Goal: Contribute content

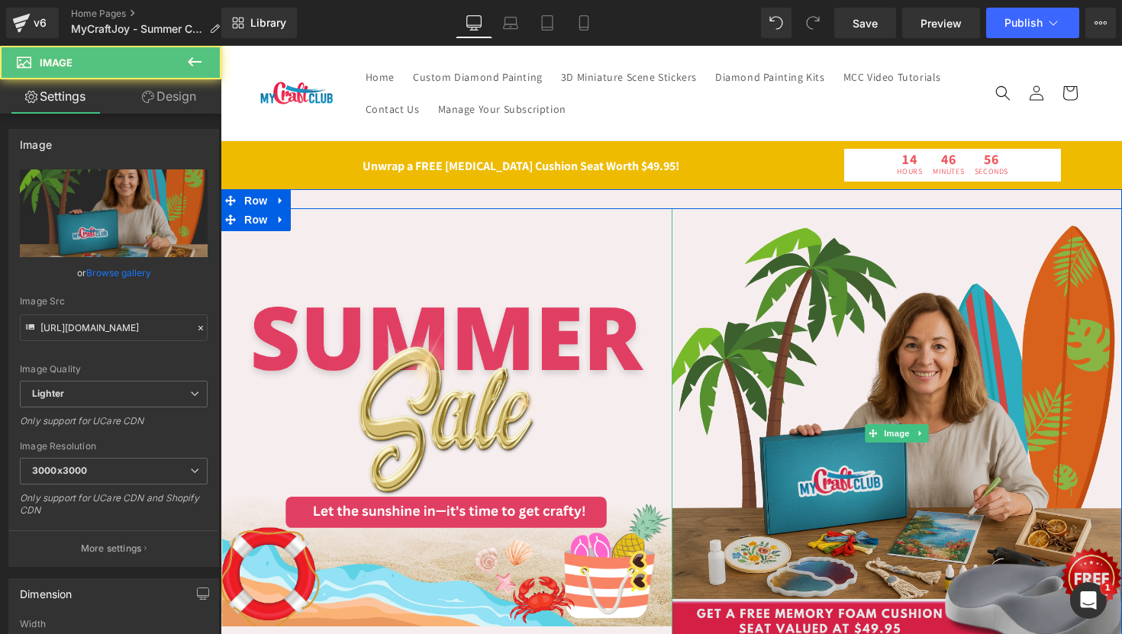
click at [880, 308] on img at bounding box center [896, 433] width 451 height 451
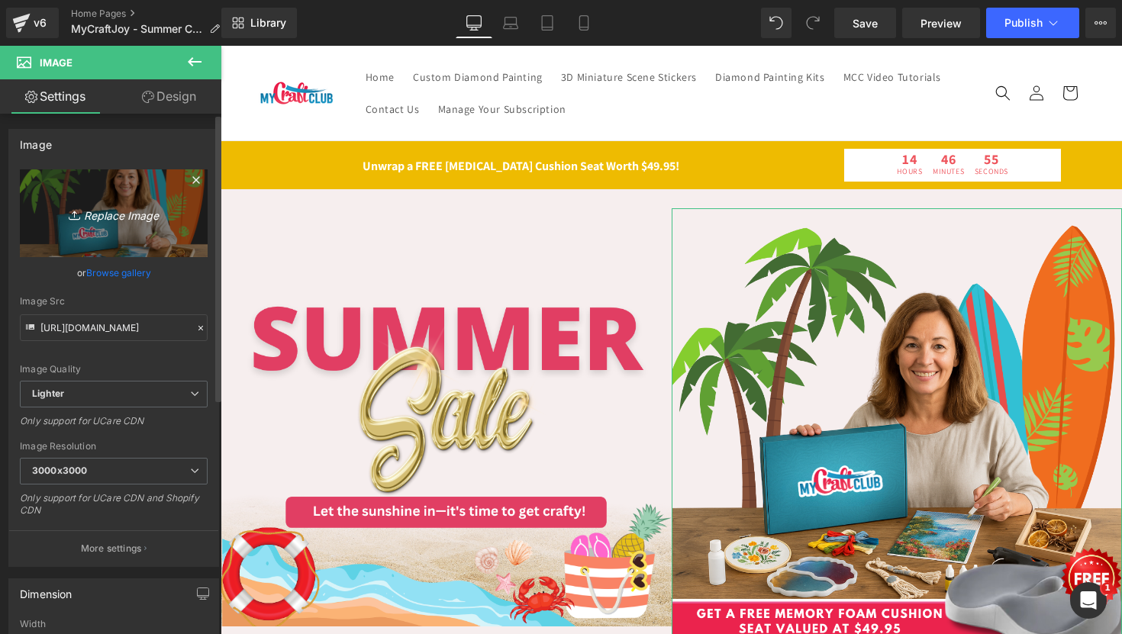
click at [121, 198] on link "Replace Image" at bounding box center [114, 213] width 188 height 88
type input "C:\fakepath\Gempages (1).png"
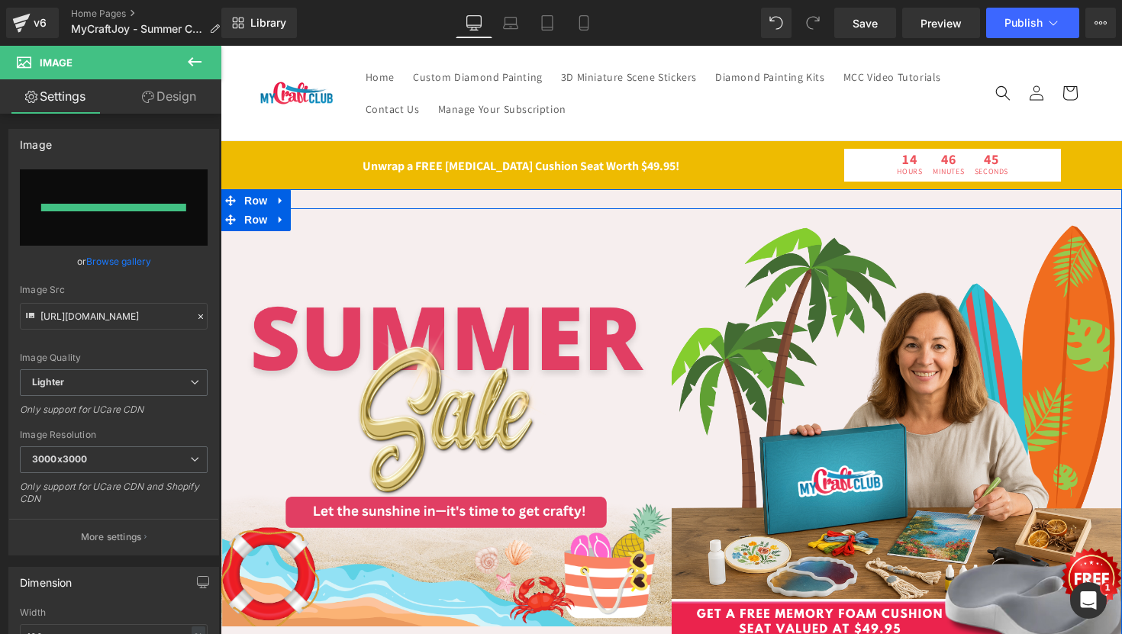
type input "[URL][DOMAIN_NAME]"
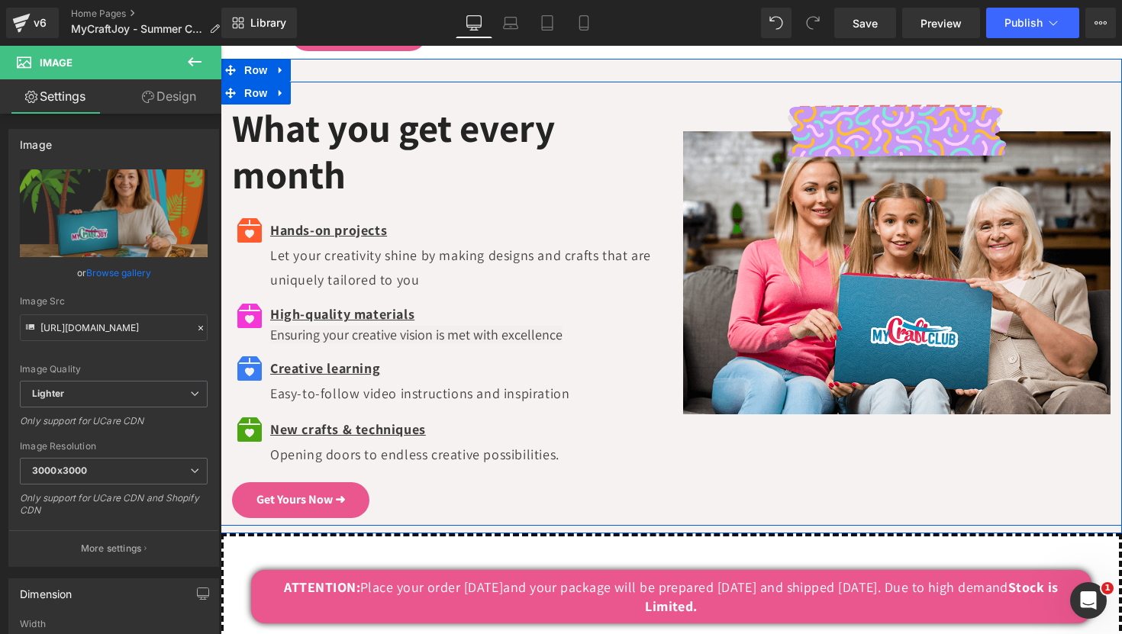
scroll to position [3545, 0]
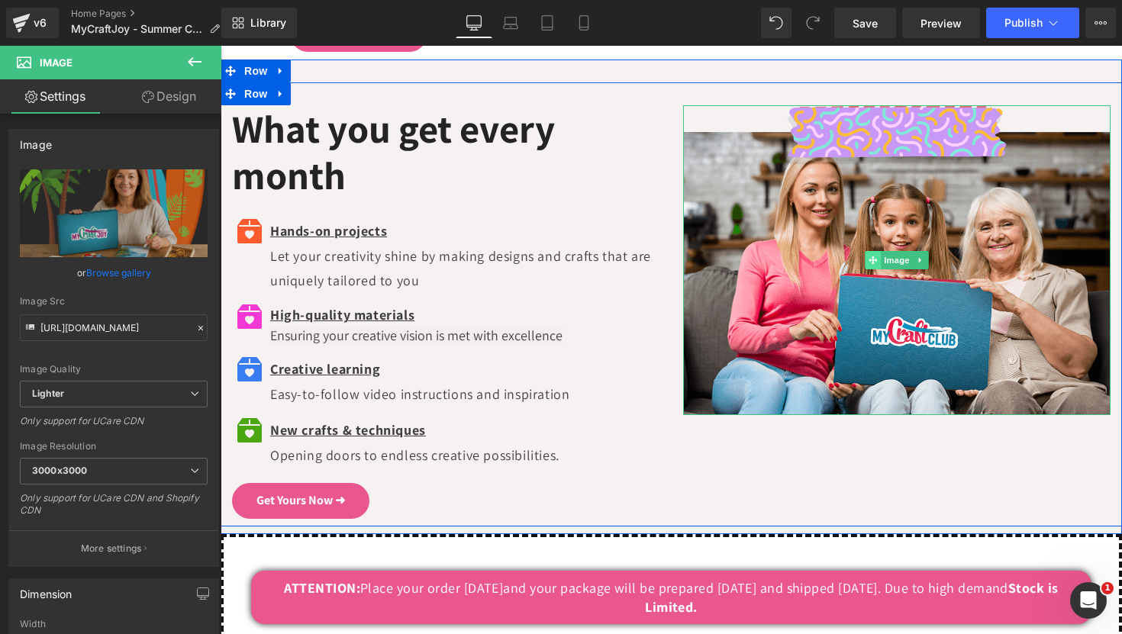
click at [866, 259] on span at bounding box center [872, 260] width 16 height 18
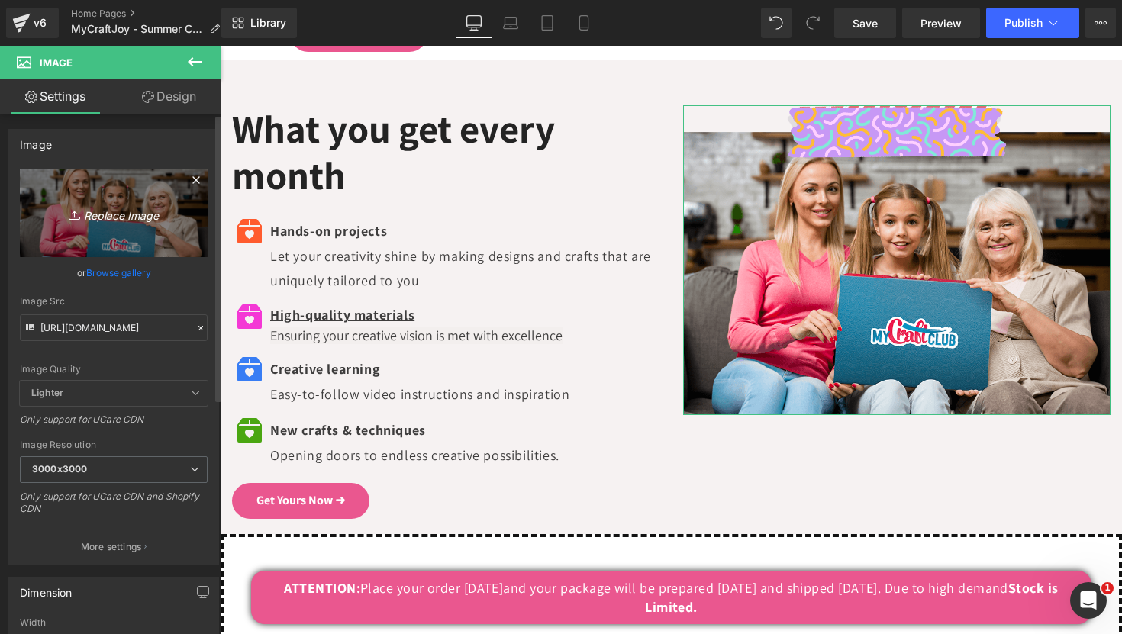
click at [123, 233] on link "Replace Image" at bounding box center [114, 213] width 188 height 88
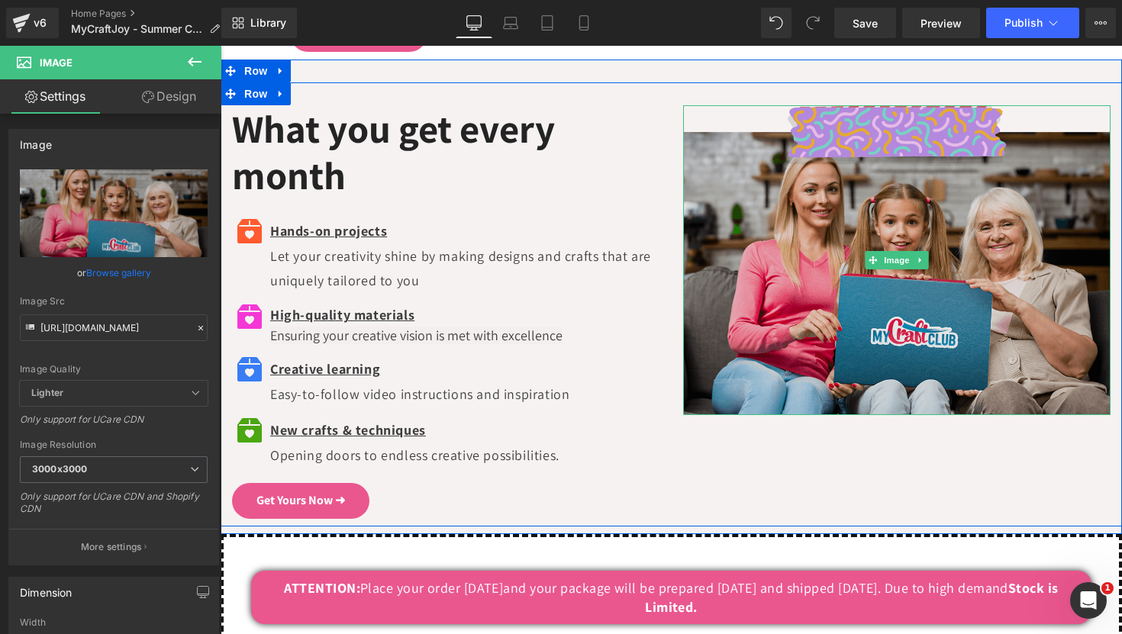
click at [845, 124] on img at bounding box center [897, 260] width 428 height 310
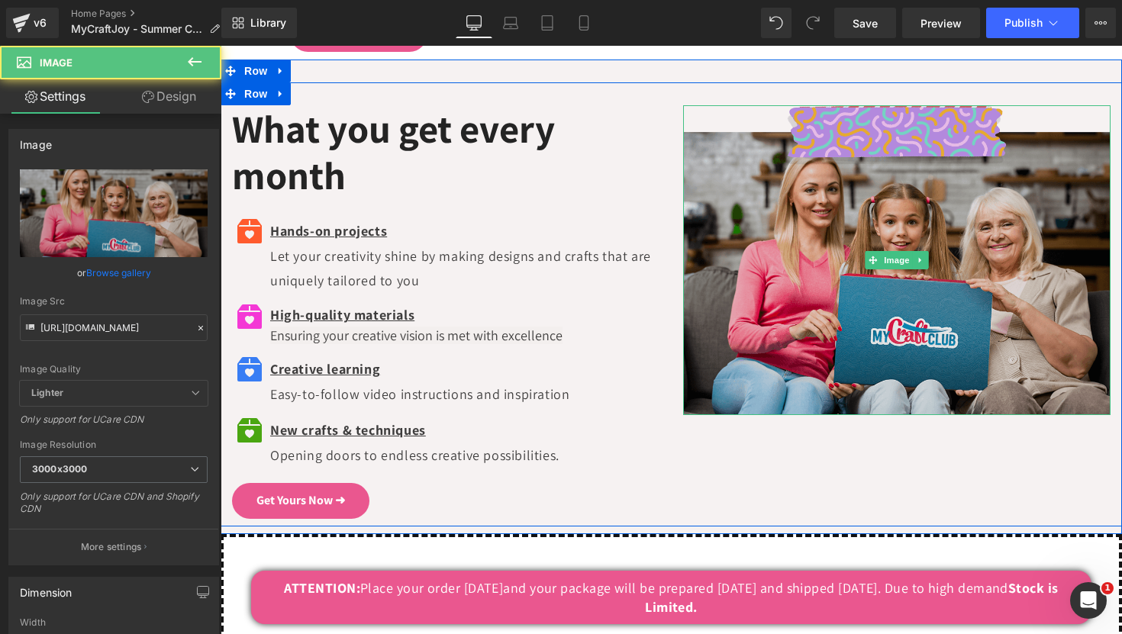
click at [845, 124] on img at bounding box center [897, 260] width 428 height 310
click at [726, 278] on img at bounding box center [897, 260] width 428 height 310
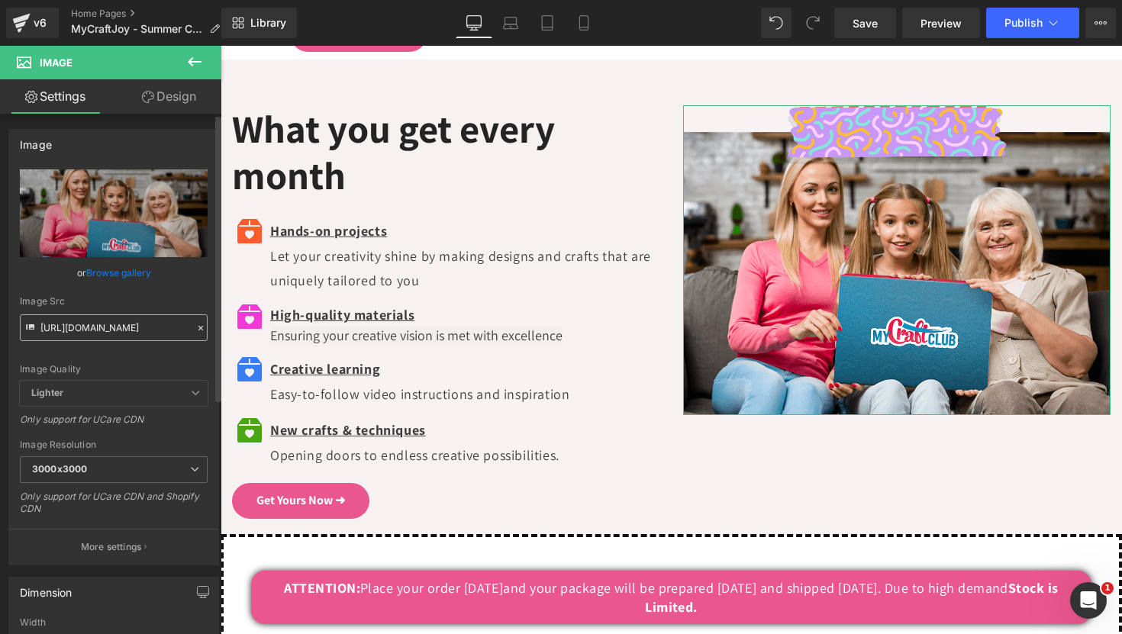
click at [114, 327] on input "[URL][DOMAIN_NAME]" at bounding box center [114, 327] width 188 height 27
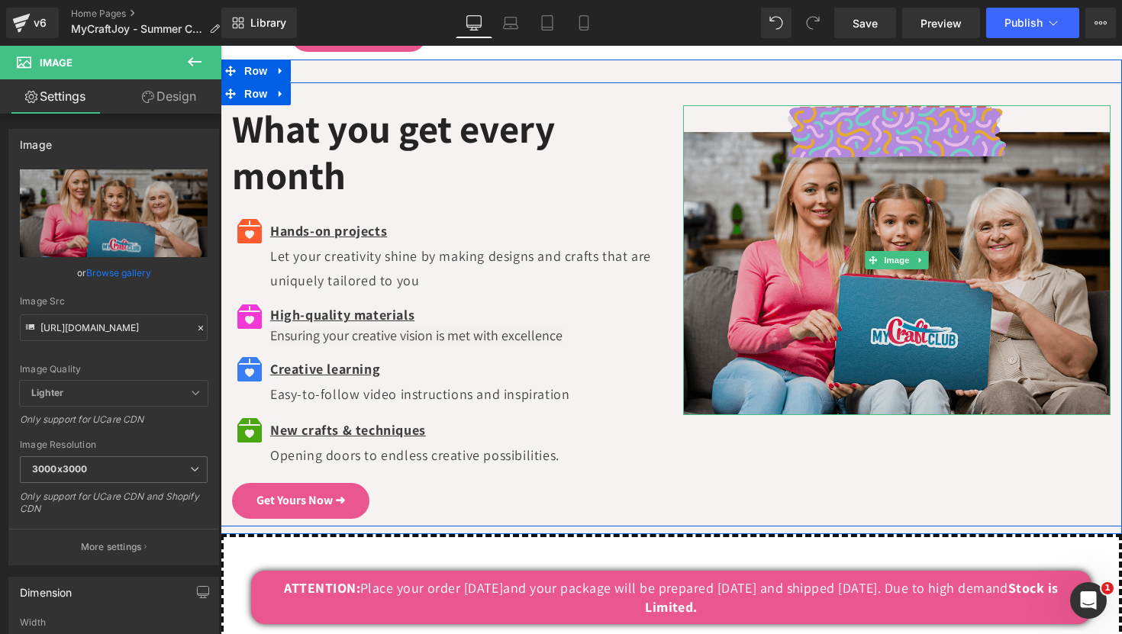
click at [878, 233] on img at bounding box center [897, 260] width 428 height 310
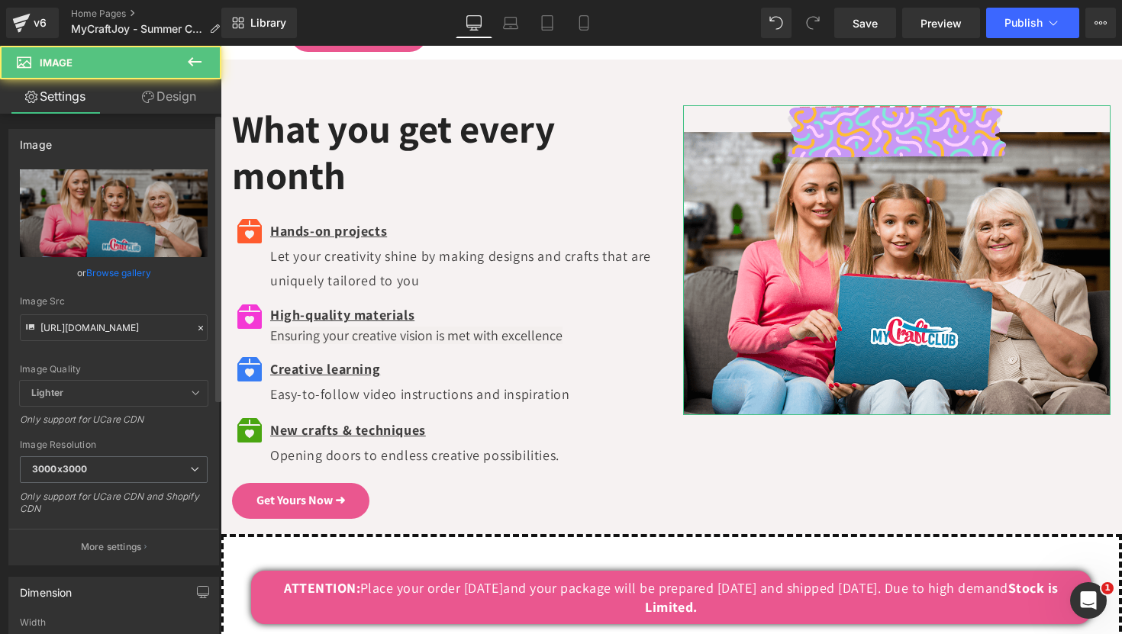
click at [100, 259] on link "Browse gallery" at bounding box center [118, 272] width 65 height 27
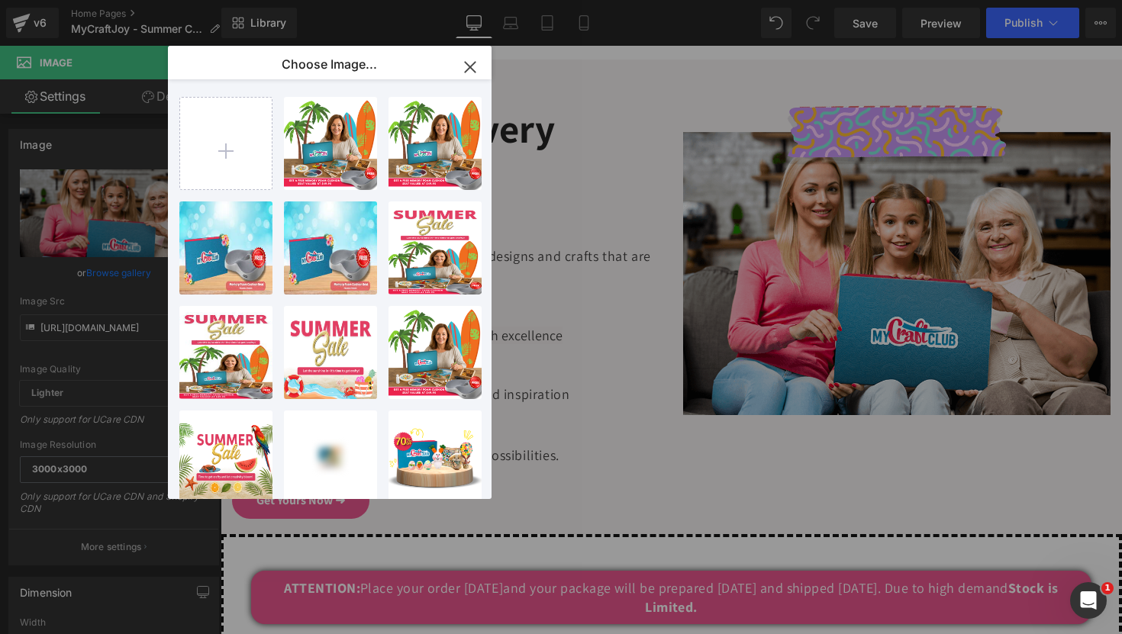
click at [0, 0] on icon "button" at bounding box center [0, 0] width 0 height 0
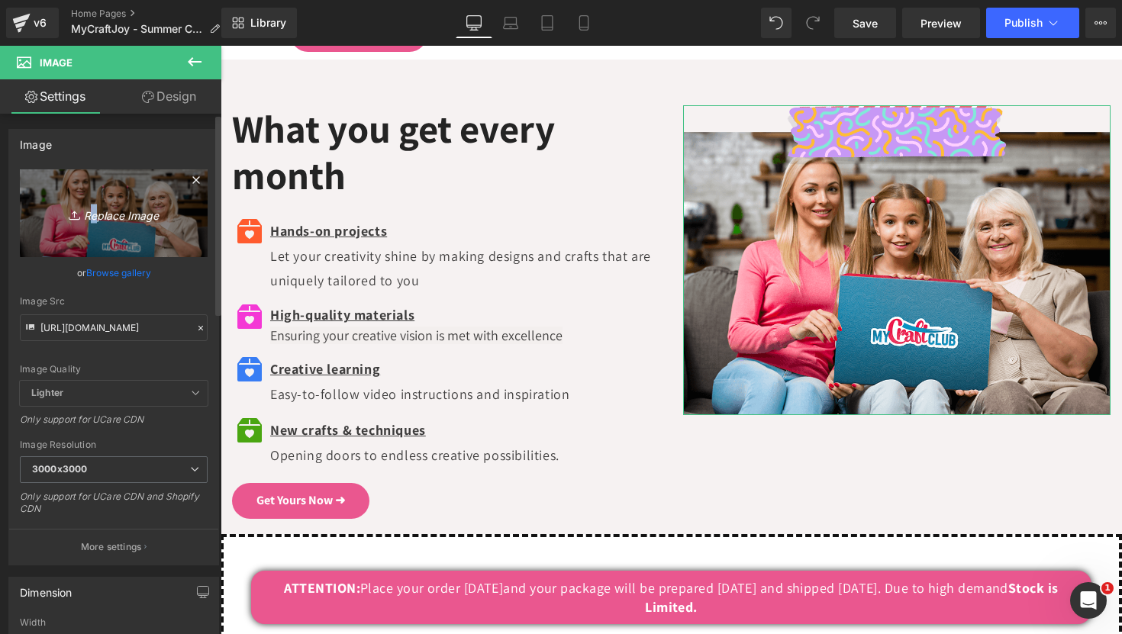
click at [86, 213] on icon "Replace Image" at bounding box center [114, 213] width 122 height 19
type input "C:\fakepath\Untitled_design (11).png"
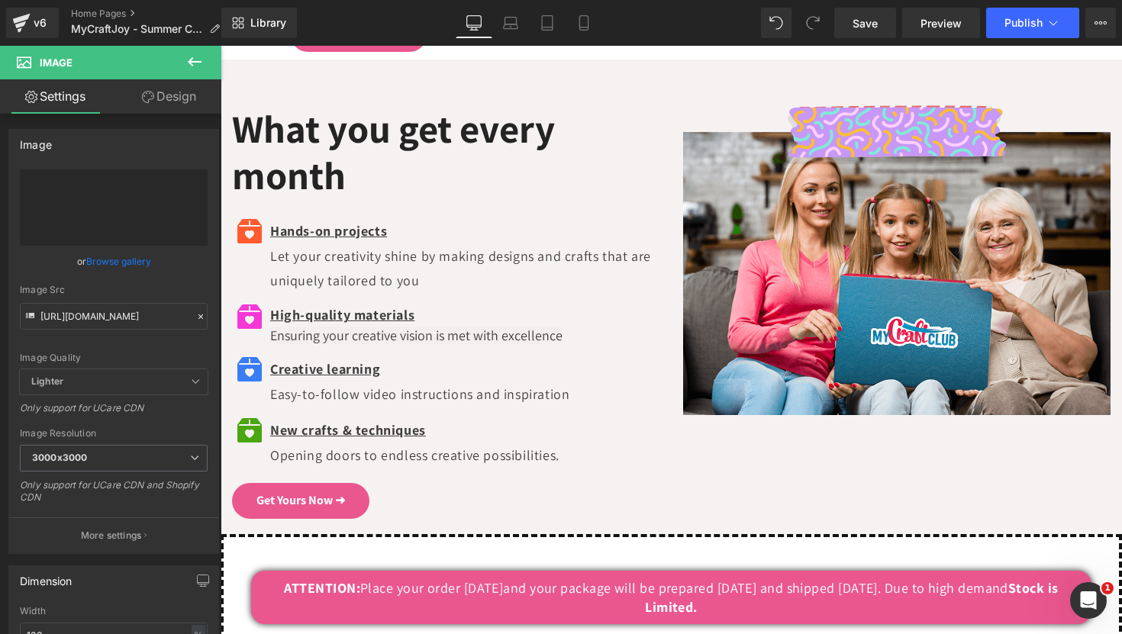
type input "[URL][DOMAIN_NAME]"
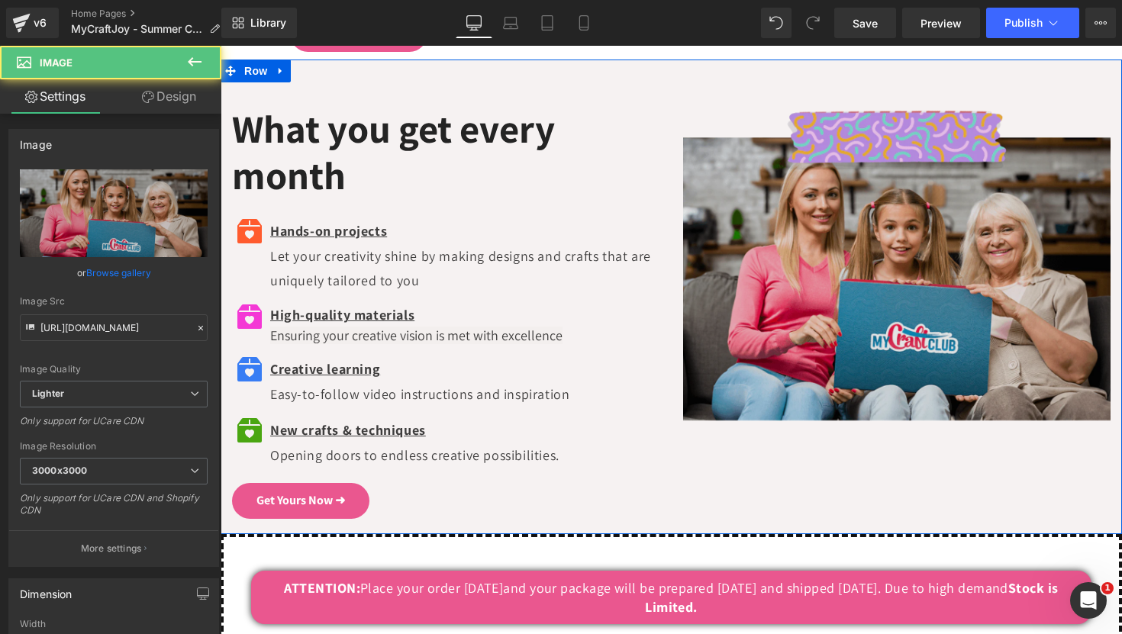
click at [788, 277] on img at bounding box center [897, 265] width 428 height 320
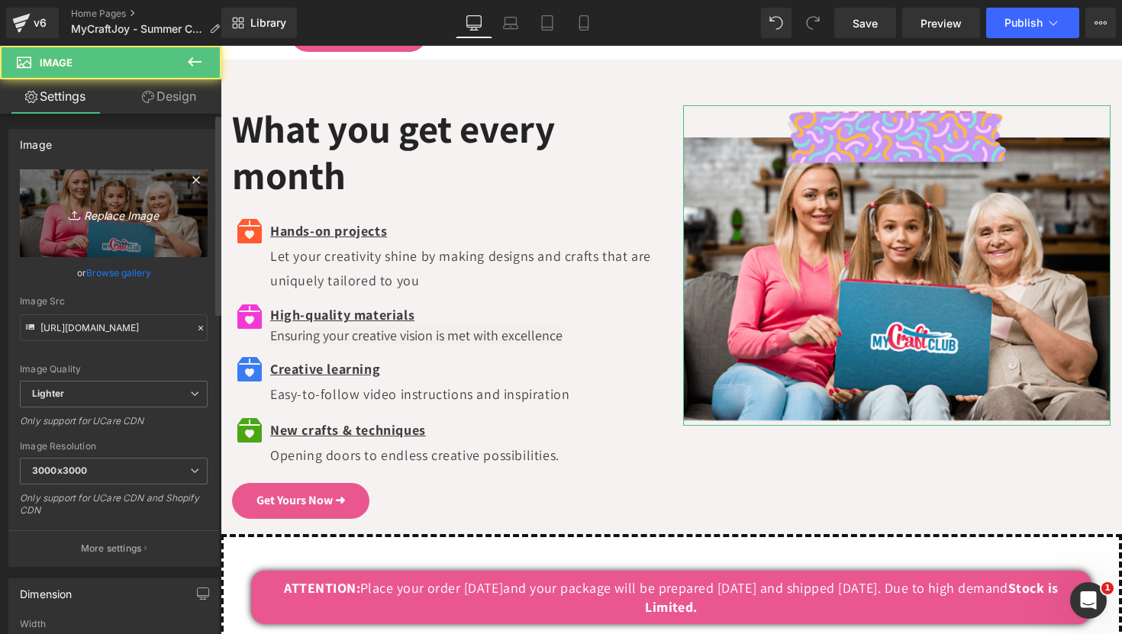
click at [131, 218] on icon "Replace Image" at bounding box center [114, 213] width 122 height 19
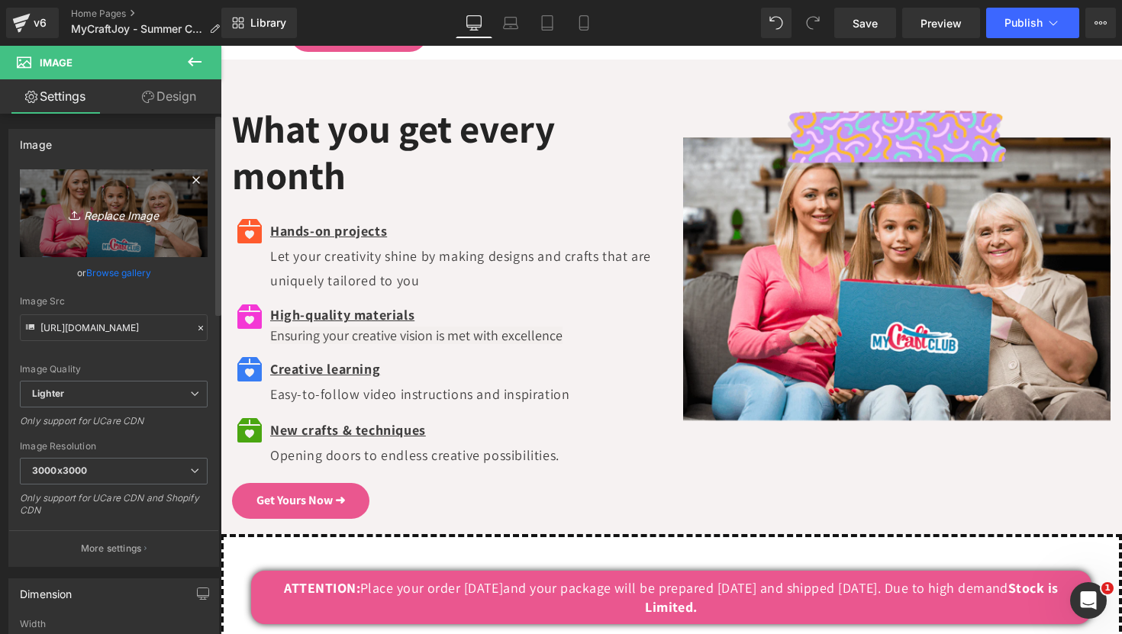
type input "C:\fakepath\Untitled_design (12).png"
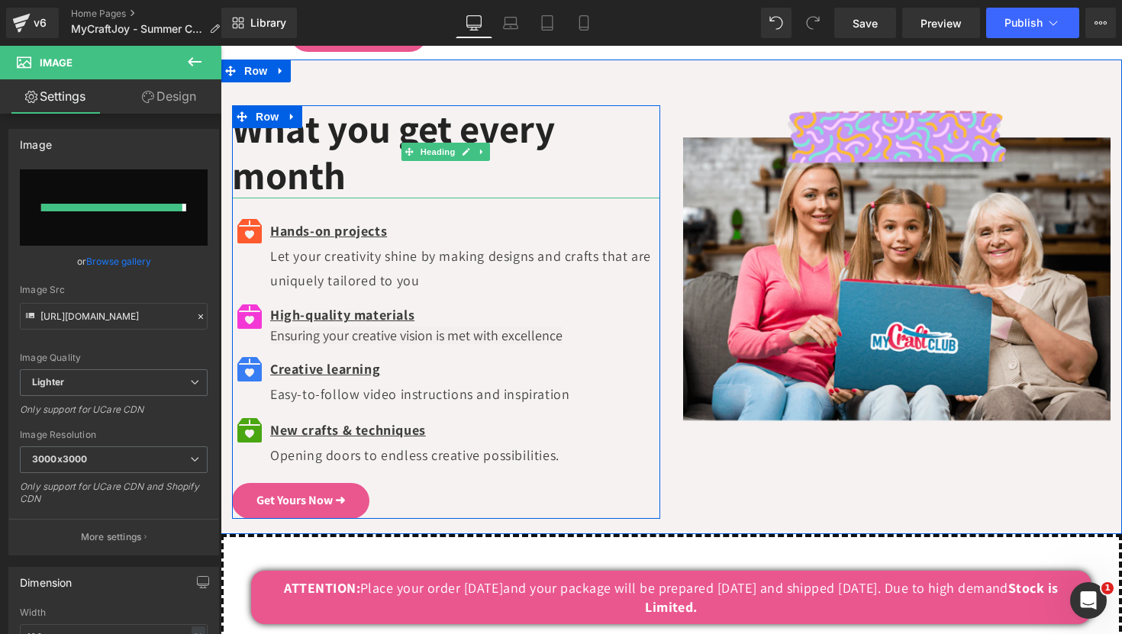
type input "[URL][DOMAIN_NAME]"
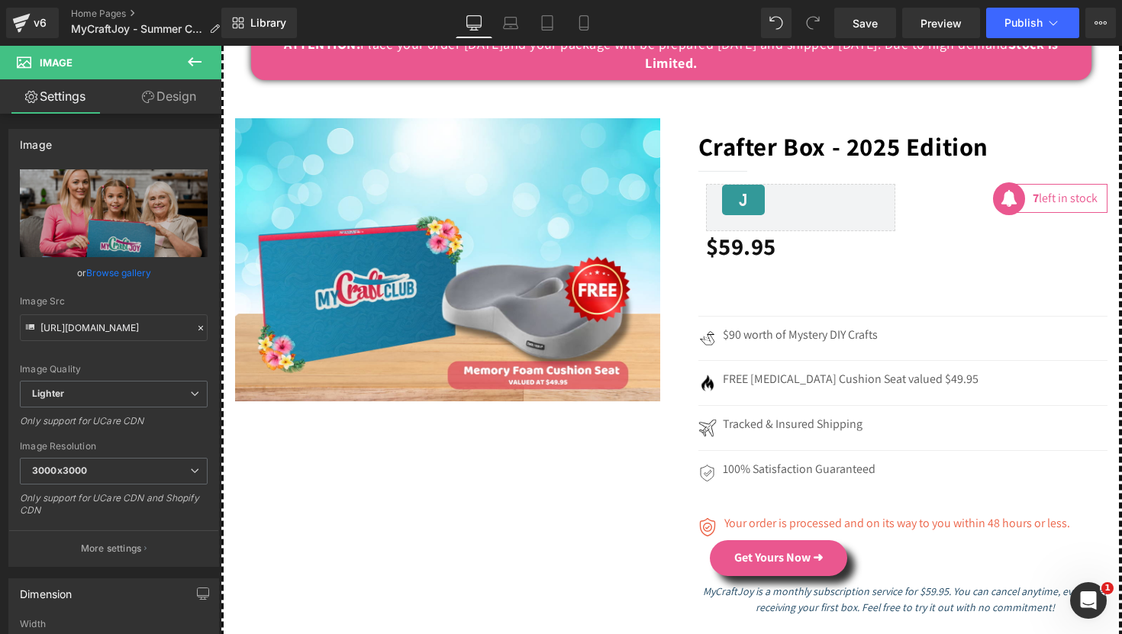
scroll to position [4096, 0]
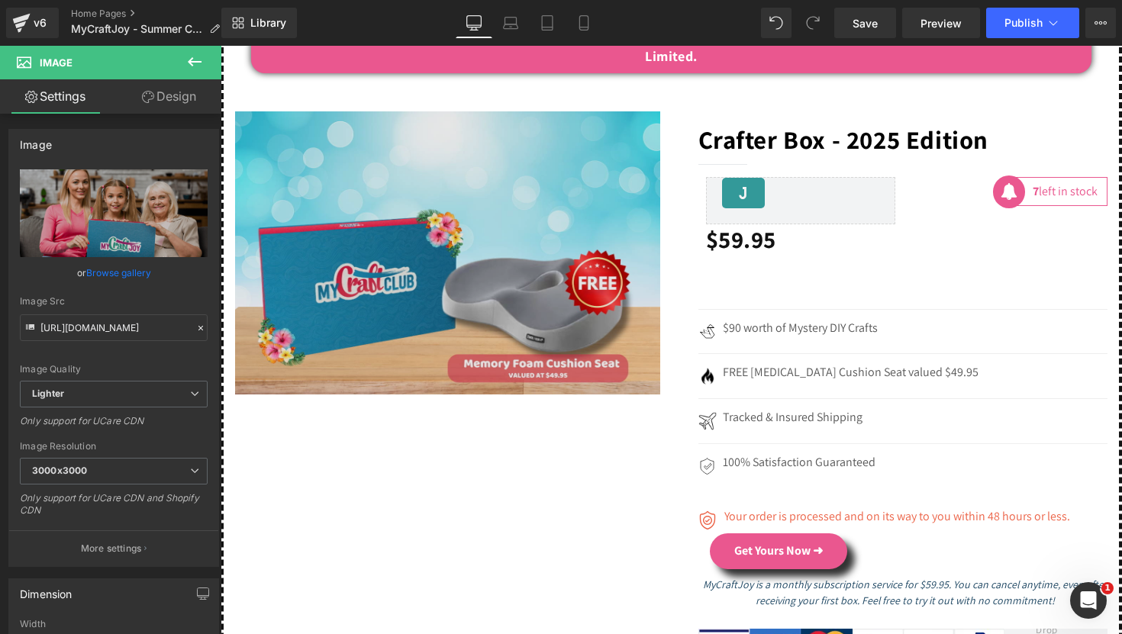
click at [528, 327] on img at bounding box center [447, 252] width 425 height 283
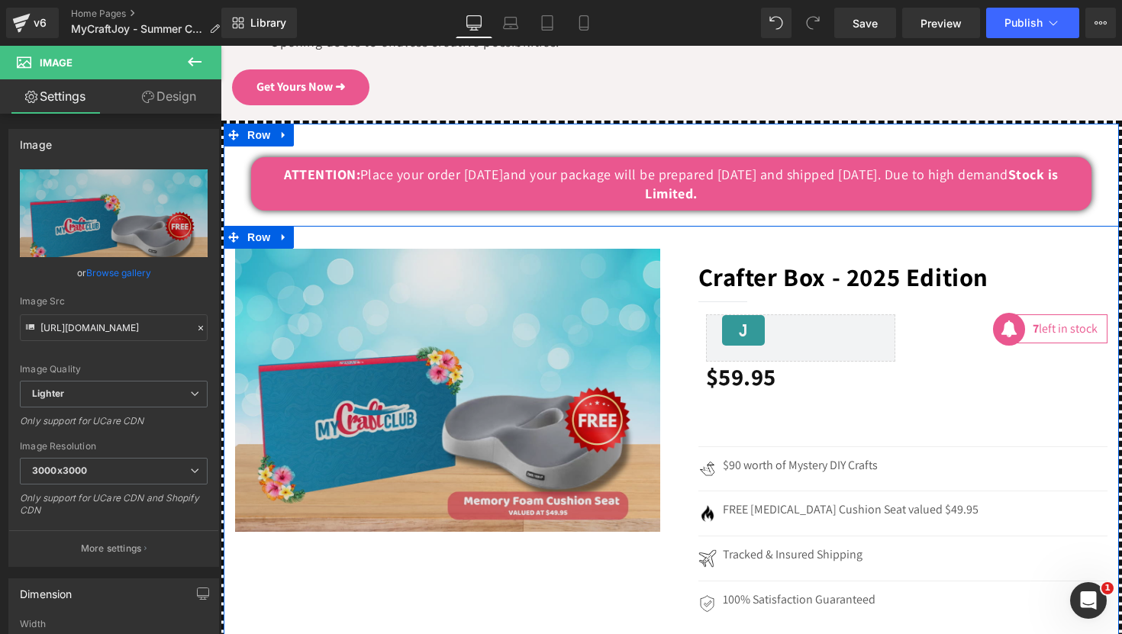
scroll to position [3960, 0]
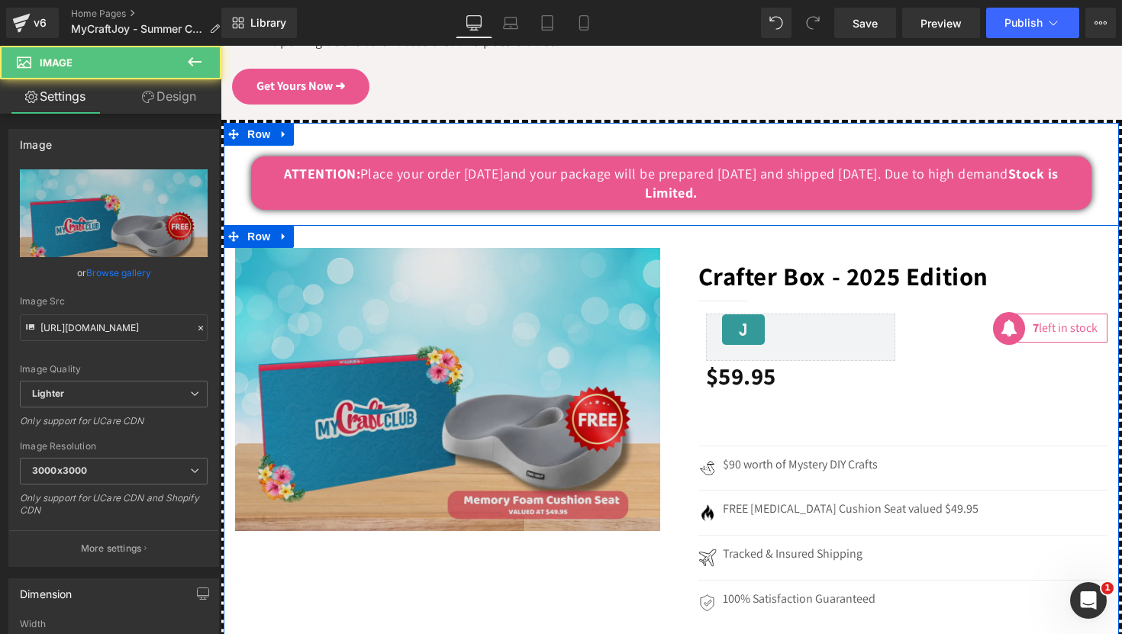
click at [445, 323] on img at bounding box center [447, 389] width 425 height 283
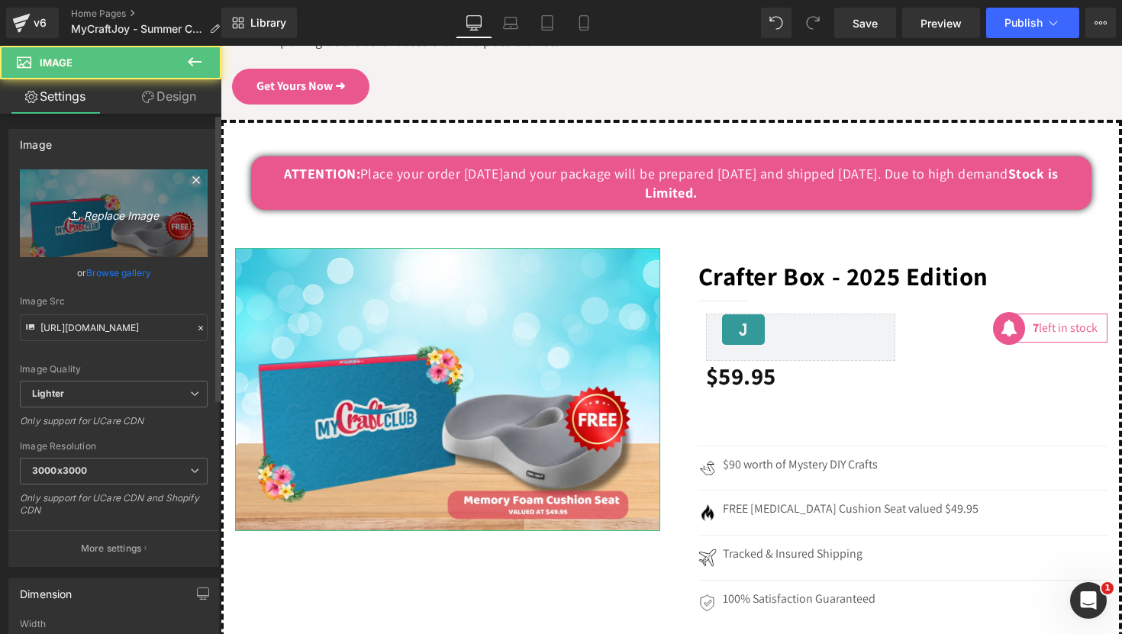
click at [132, 229] on link "Replace Image" at bounding box center [114, 213] width 188 height 88
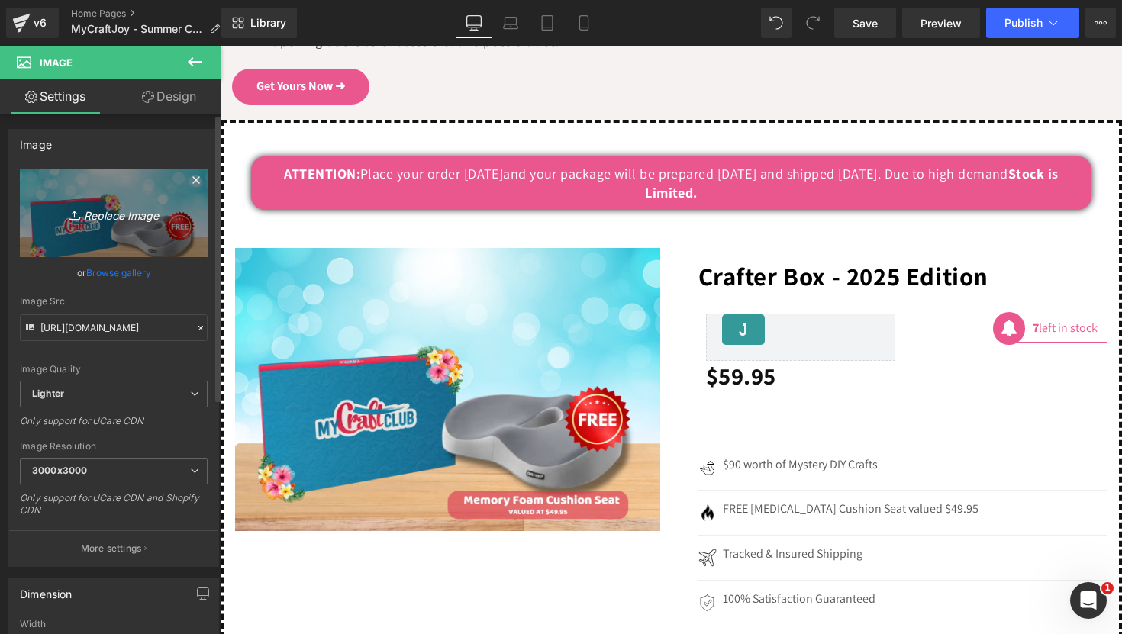
type input "C:\fakepath\HEATED_BLANKET (1).png"
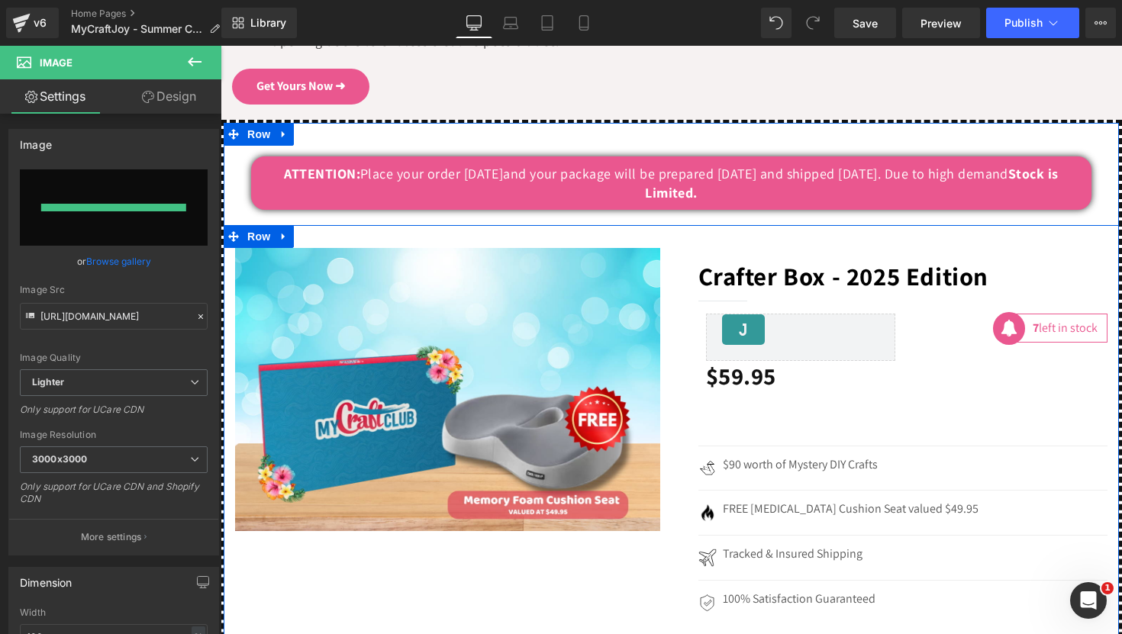
type input "[URL][DOMAIN_NAME]"
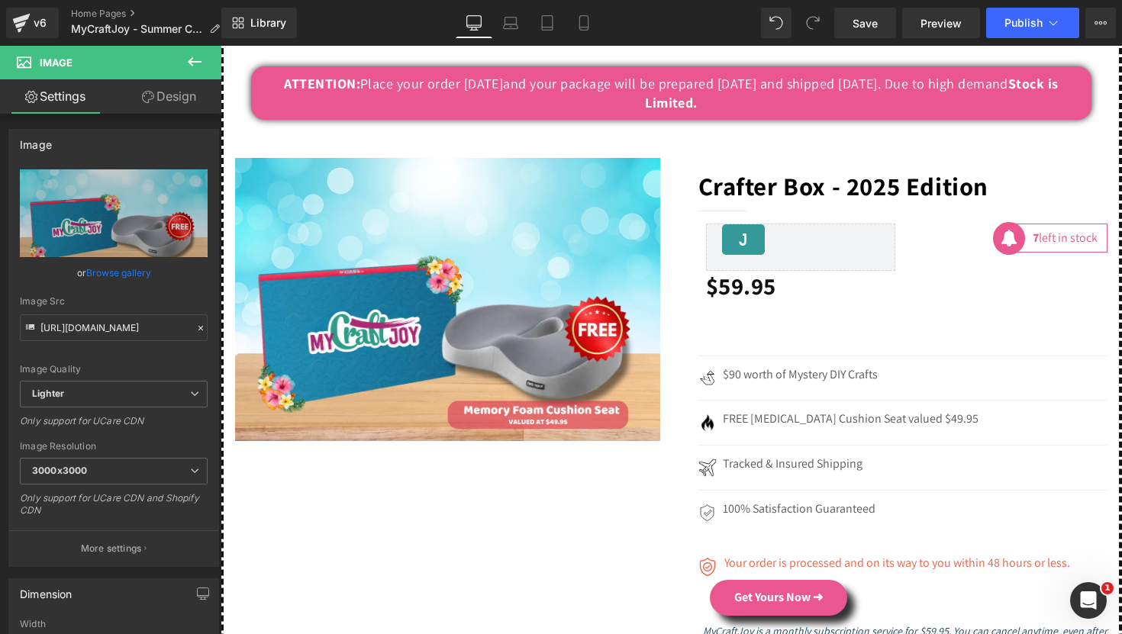
scroll to position [4050, 0]
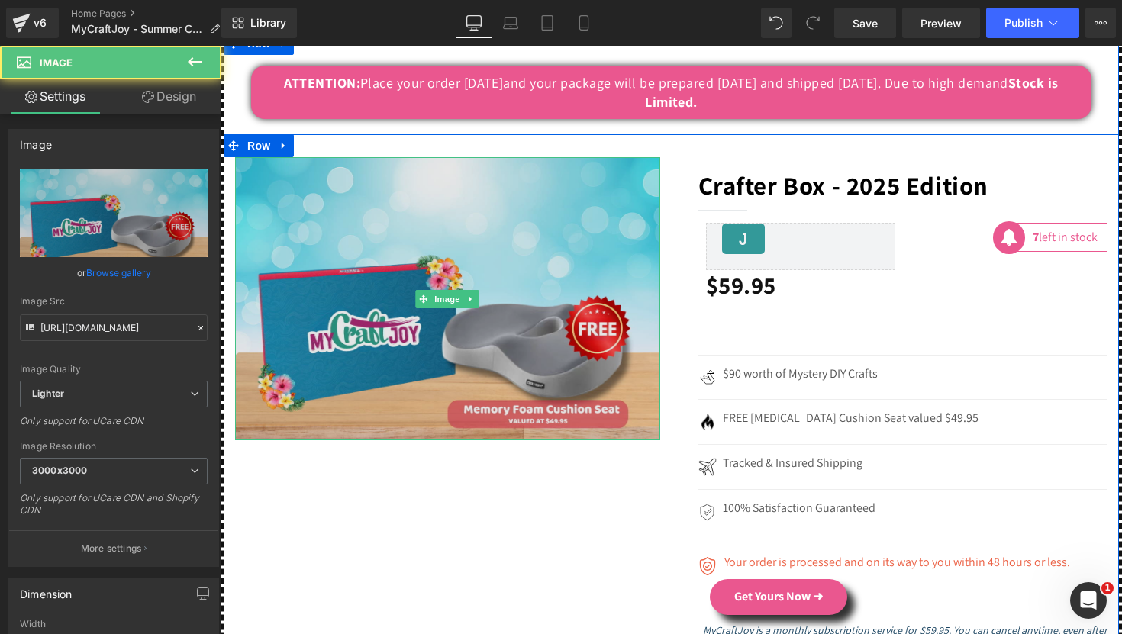
click at [523, 256] on img at bounding box center [447, 298] width 425 height 283
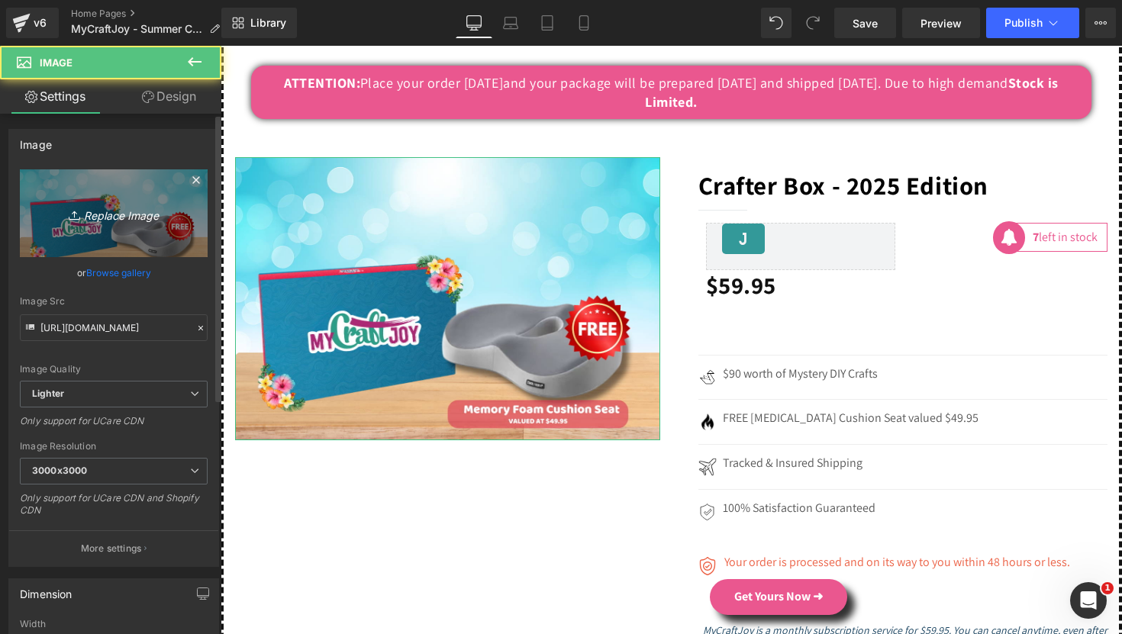
click at [189, 205] on link "Replace Image" at bounding box center [114, 213] width 188 height 88
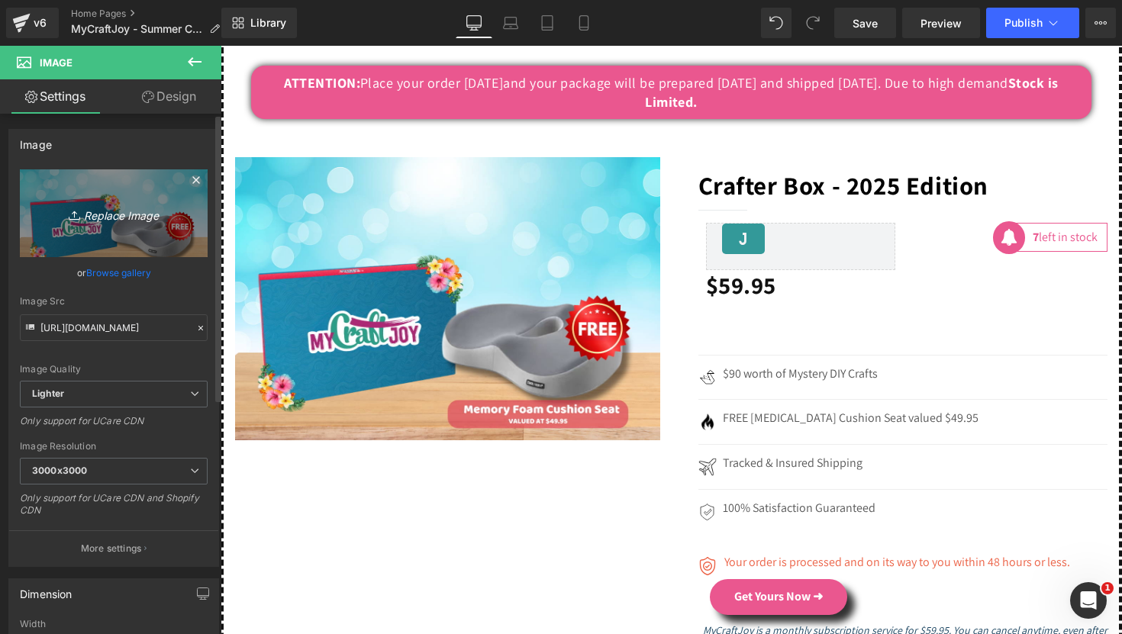
type input "C:\fakepath\HEATED_BLANKET (2).png"
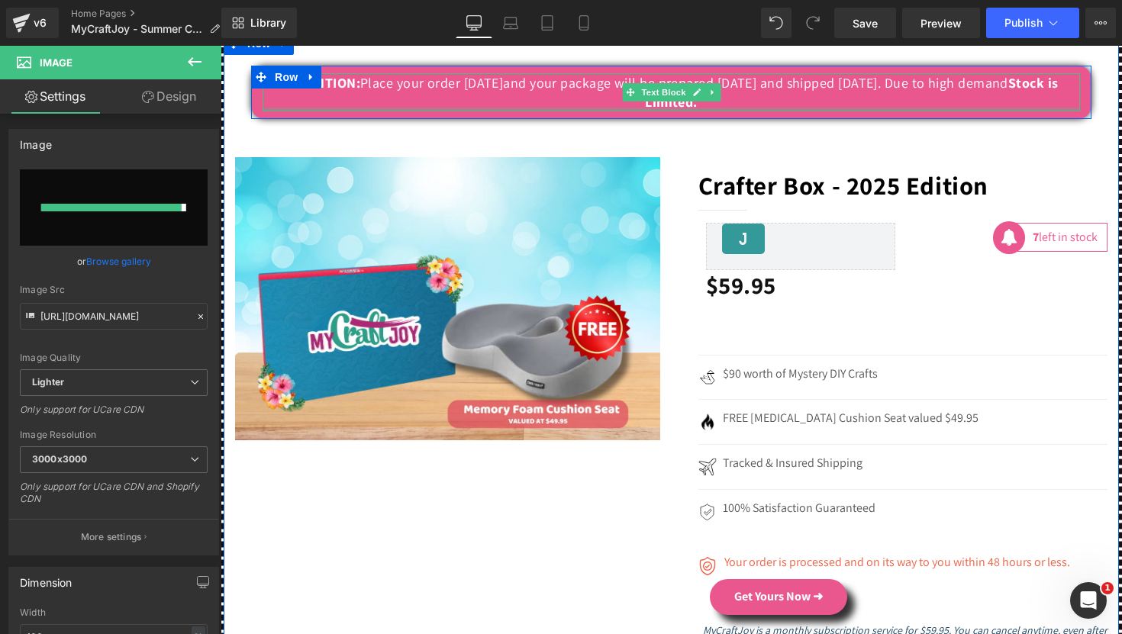
type input "[URL][DOMAIN_NAME]"
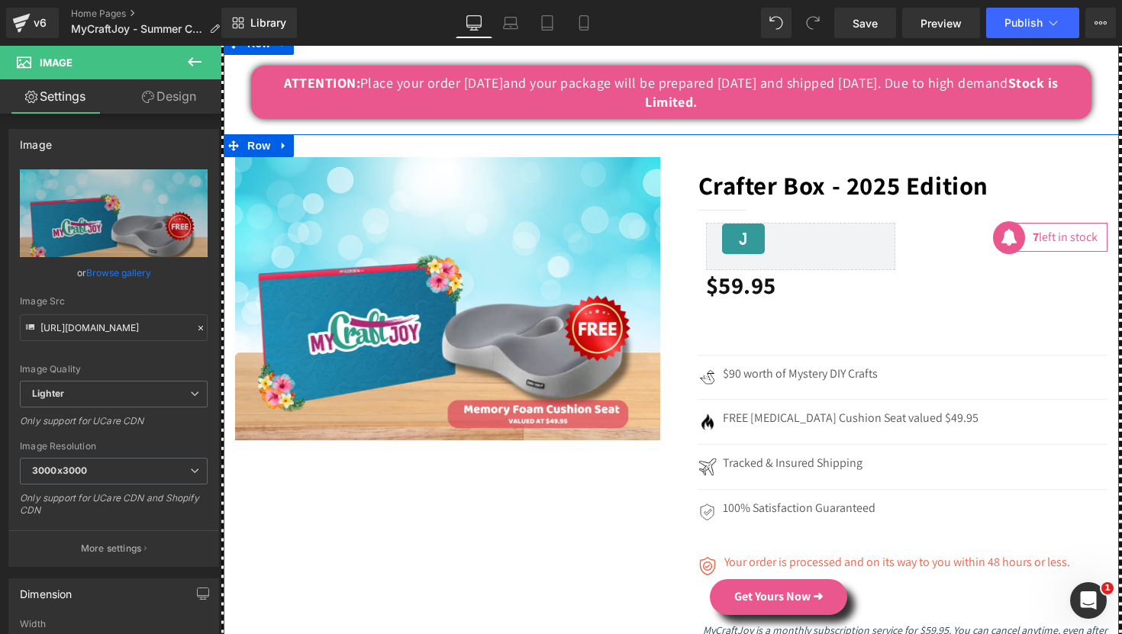
click at [502, 539] on div "Image Crafter Box - 2025 Edition Heading Separator [DOMAIN_NAME] Reviews - Star…" at bounding box center [671, 646] width 895 height 1024
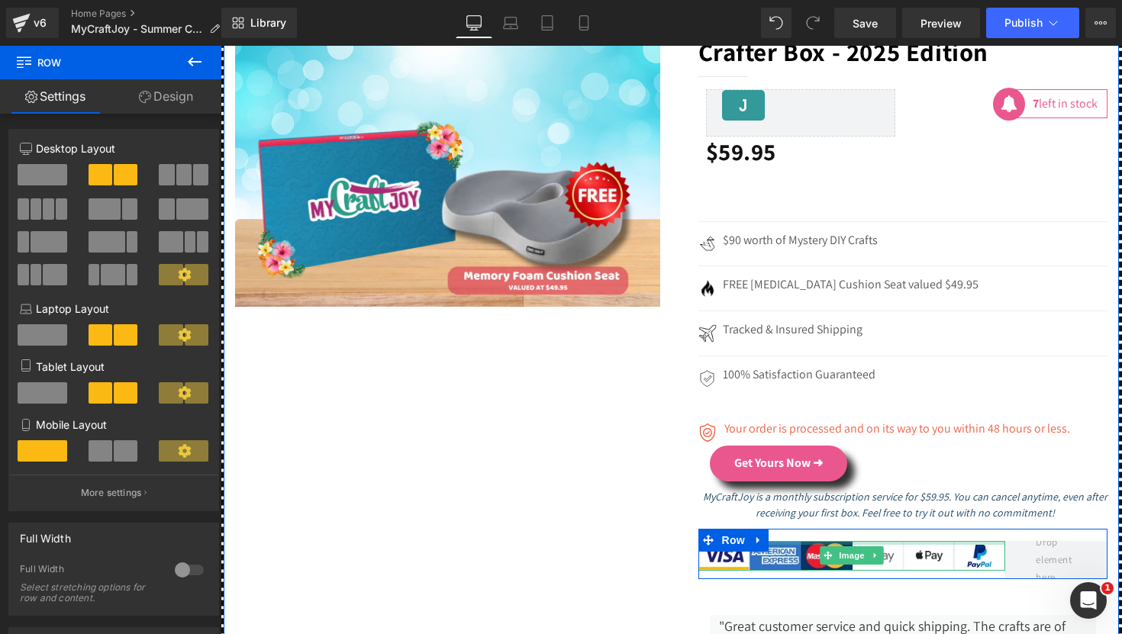
scroll to position [5442, 0]
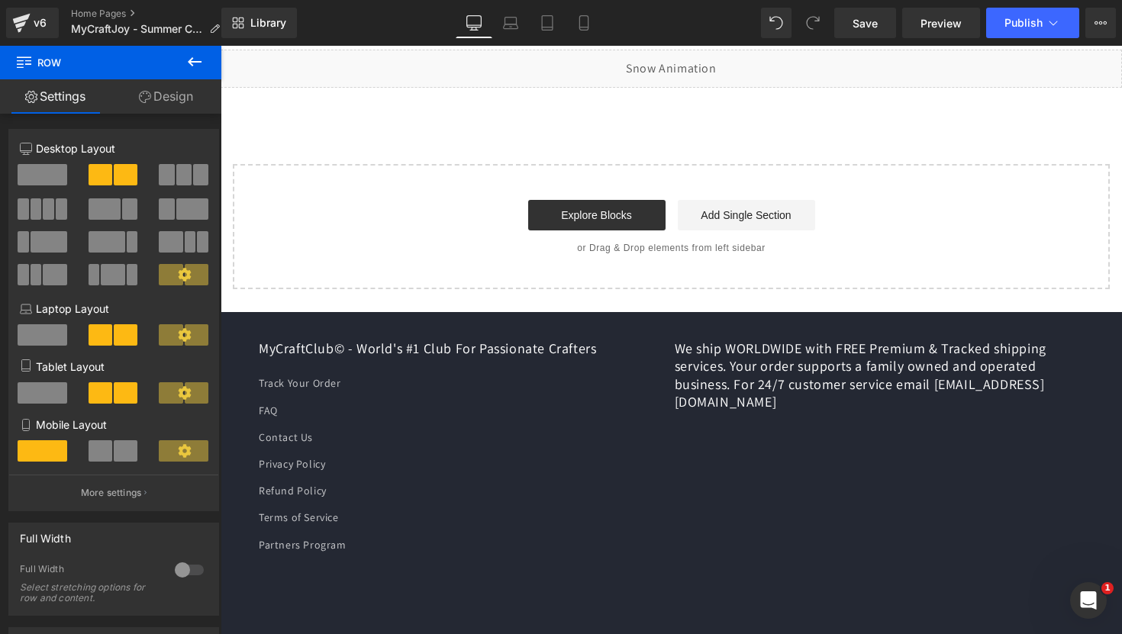
click at [1041, 377] on h2 "We ship WORLDWIDE with FREE Premium & Tracked shipping services. Your order sup…" at bounding box center [879, 376] width 410 height 72
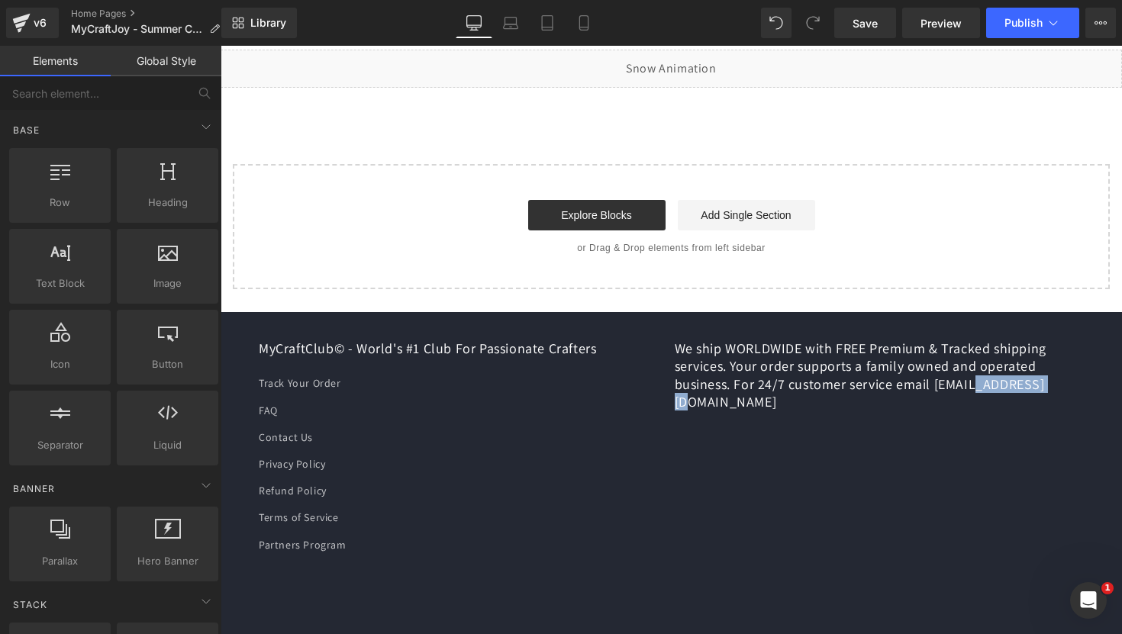
click at [1041, 377] on h2 "We ship WORLDWIDE with FREE Premium & Tracked shipping services. Your order sup…" at bounding box center [879, 376] width 410 height 72
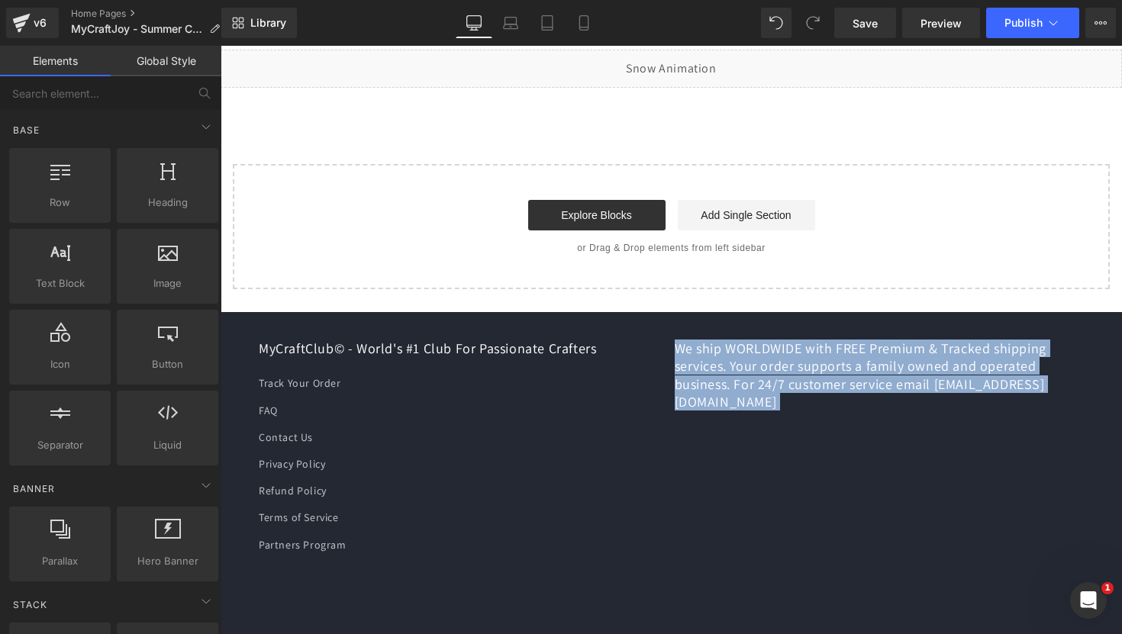
click at [1041, 377] on h2 "We ship WORLDWIDE with FREE Premium & Tracked shipping services. Your order sup…" at bounding box center [879, 376] width 410 height 72
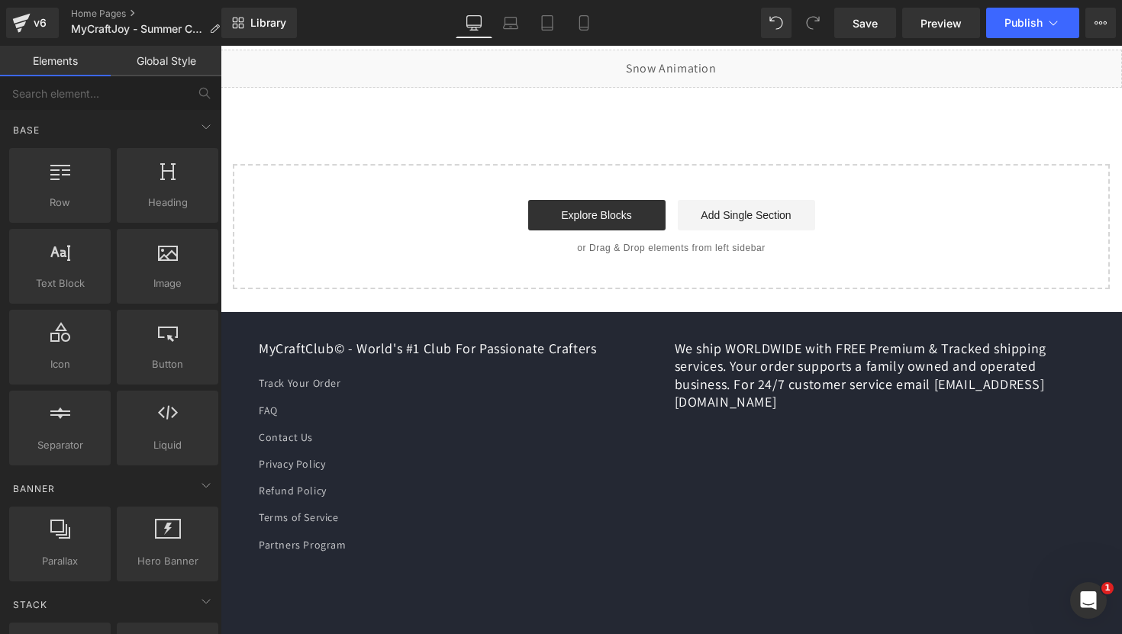
click at [996, 485] on div "We ship WORLDWIDE with FREE Premium & Tracked shipping services. Your order sup…" at bounding box center [879, 449] width 410 height 219
click at [589, 11] on link "Mobile" at bounding box center [583, 23] width 37 height 31
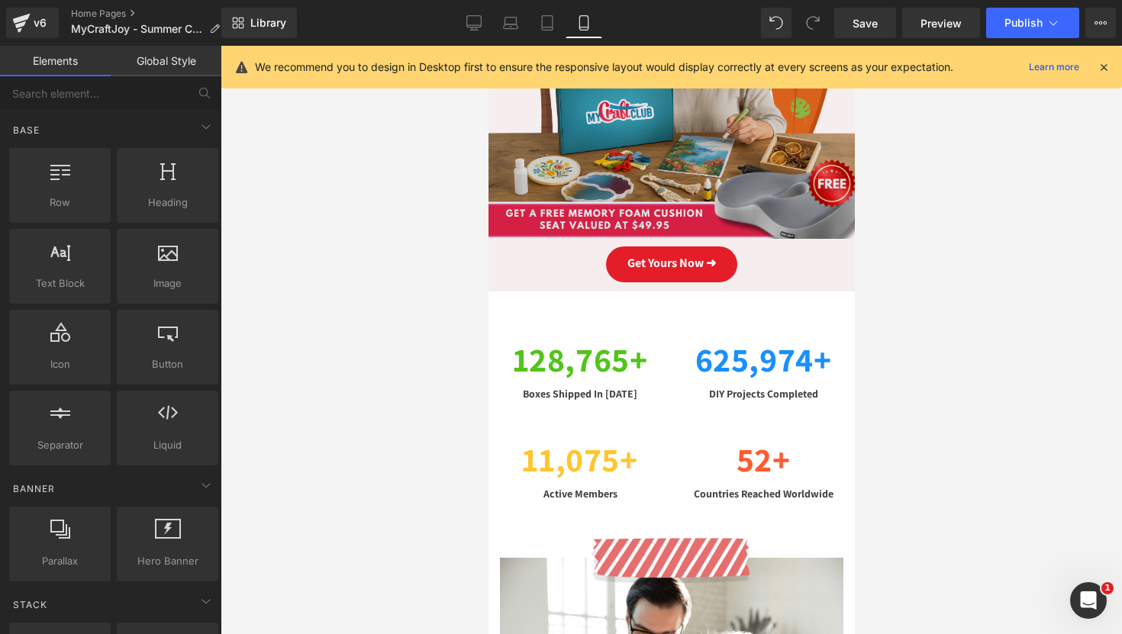
scroll to position [0, 0]
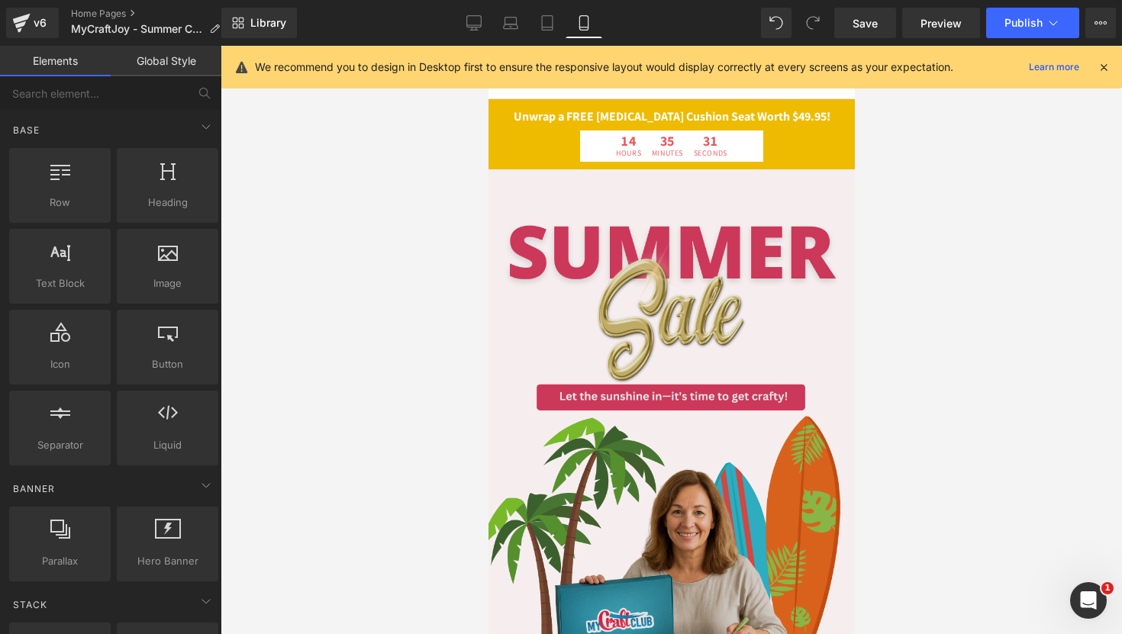
click at [797, 240] on img at bounding box center [671, 459] width 366 height 578
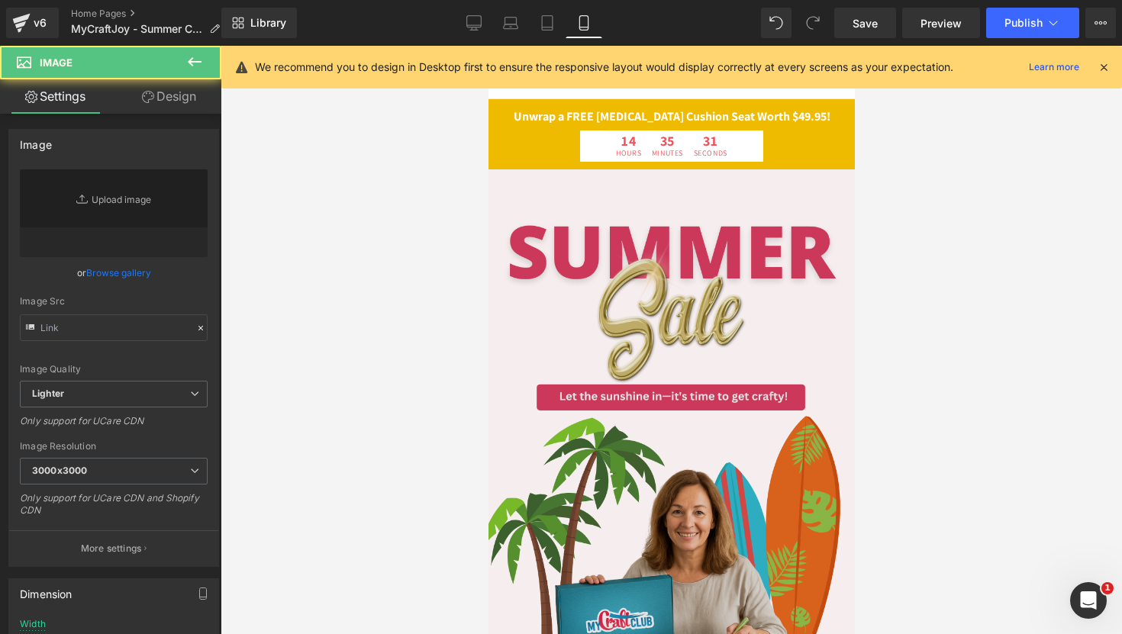
type input "[URL][DOMAIN_NAME]"
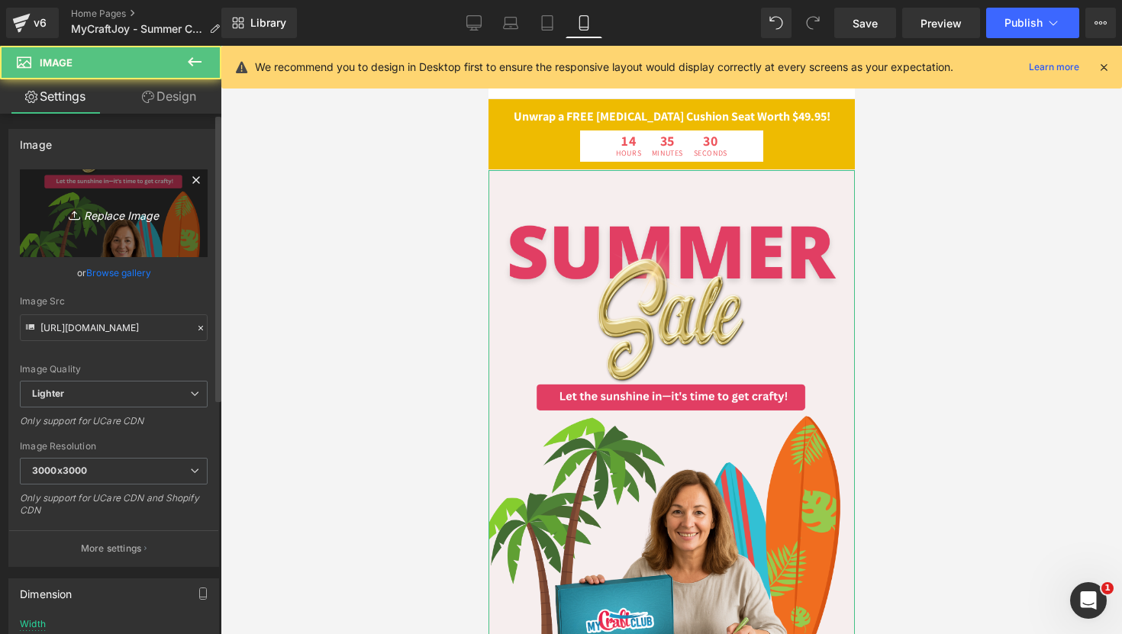
click at [91, 218] on icon "Replace Image" at bounding box center [114, 213] width 122 height 19
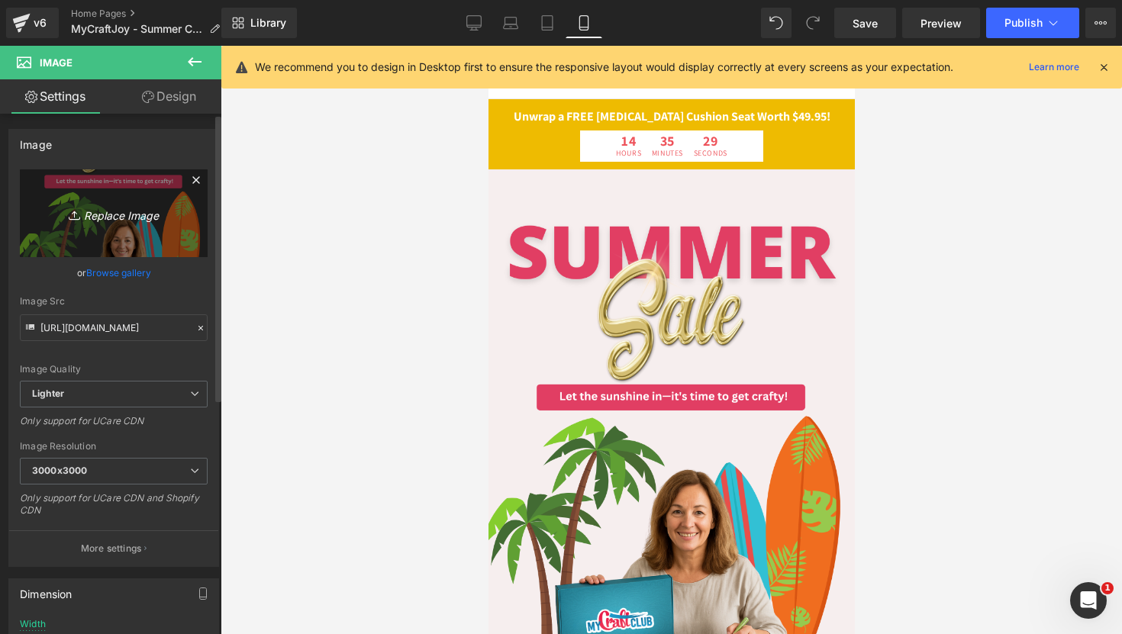
type input "C:\fakepath\MCC_Mobile_Landing_page (3).png"
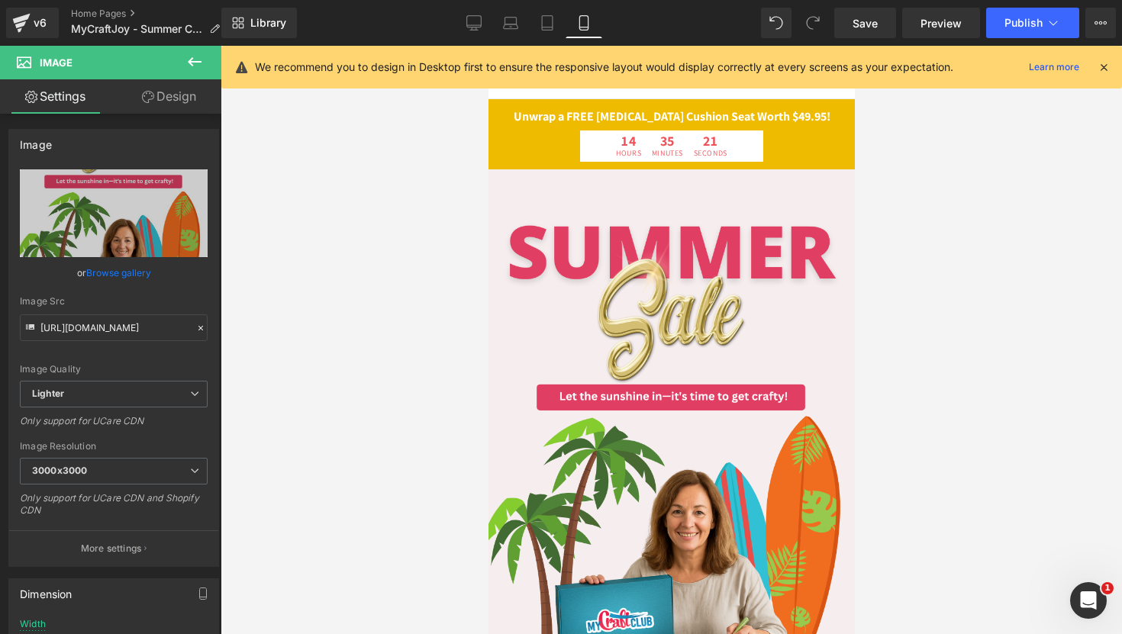
type input "[URL][DOMAIN_NAME]"
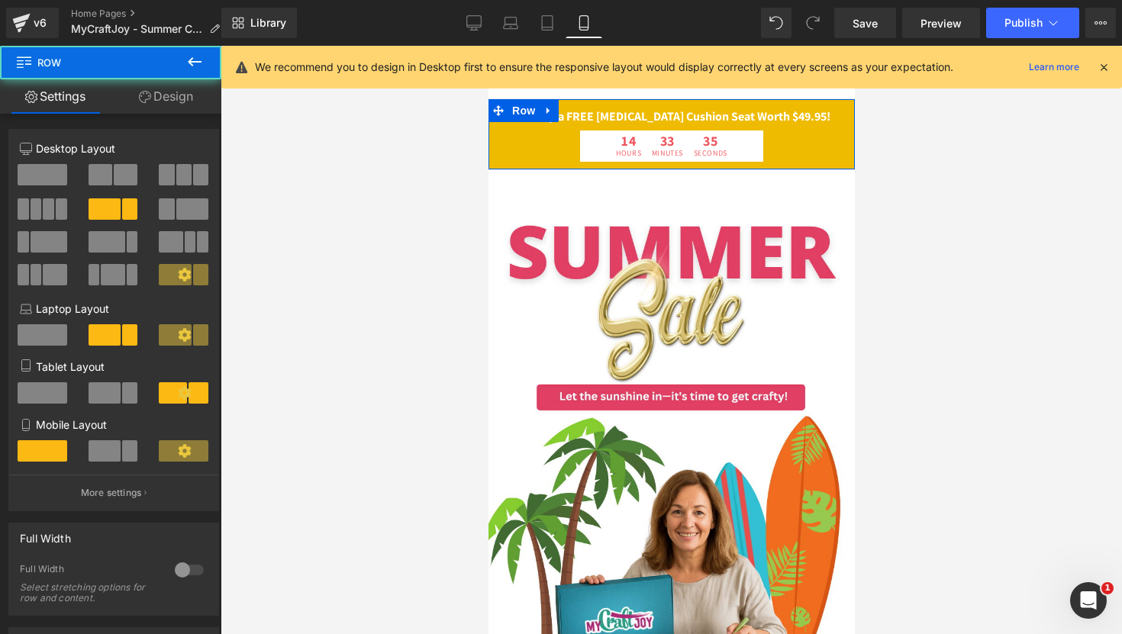
click at [819, 143] on div "14 Hours 33 Minutes 35 Seconds Count Down Row Row" at bounding box center [671, 144] width 366 height 35
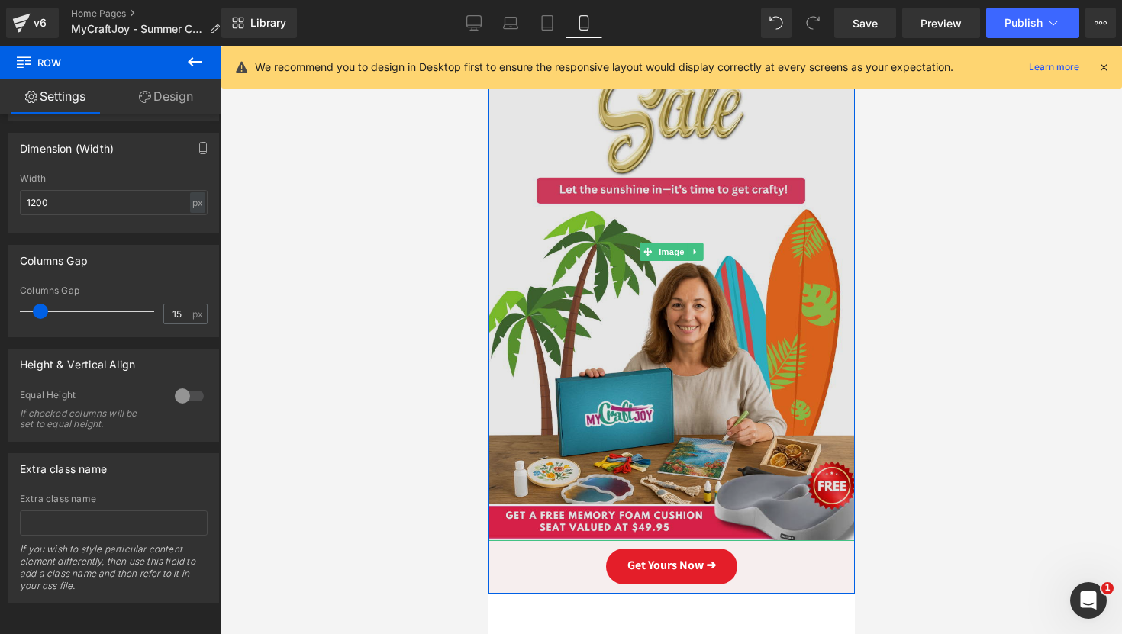
scroll to position [217, 0]
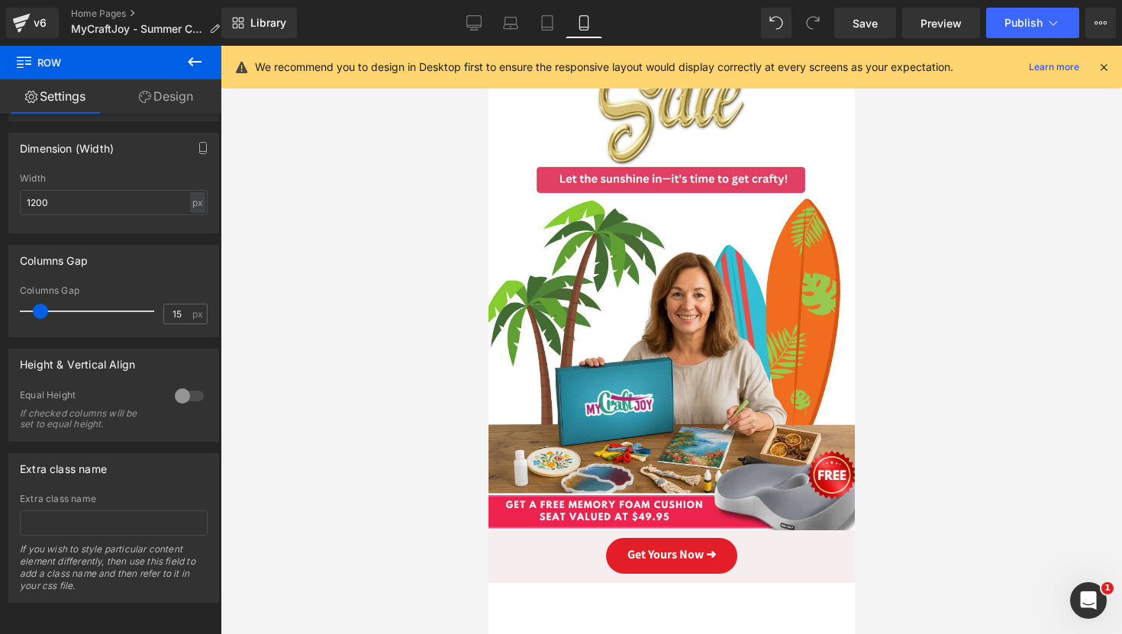
click at [942, 330] on div at bounding box center [670, 340] width 901 height 588
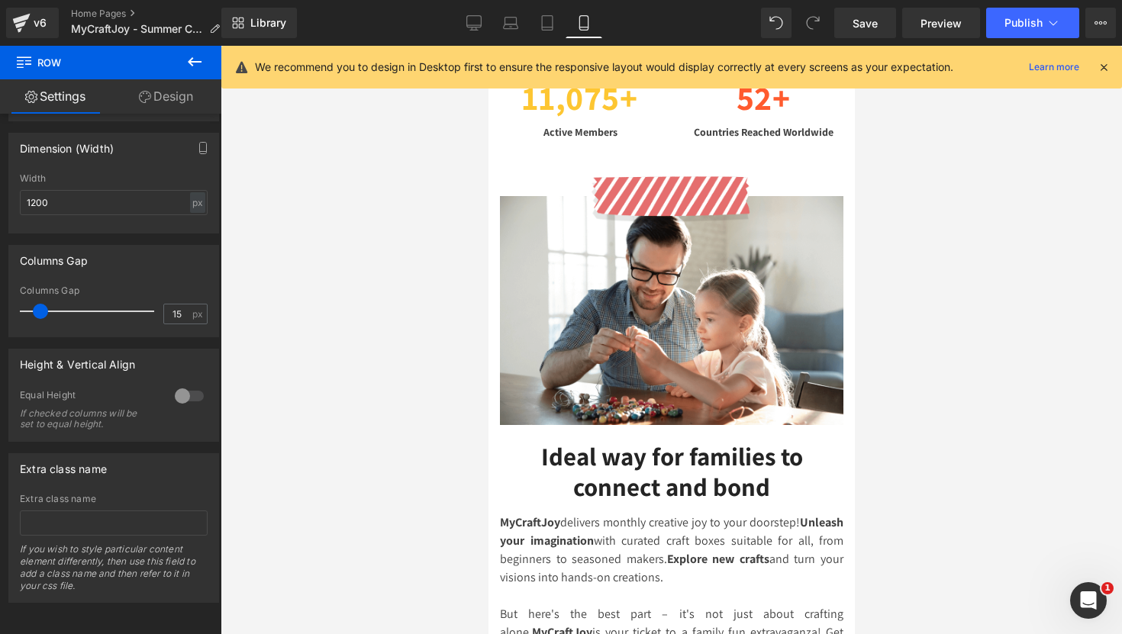
scroll to position [0, 0]
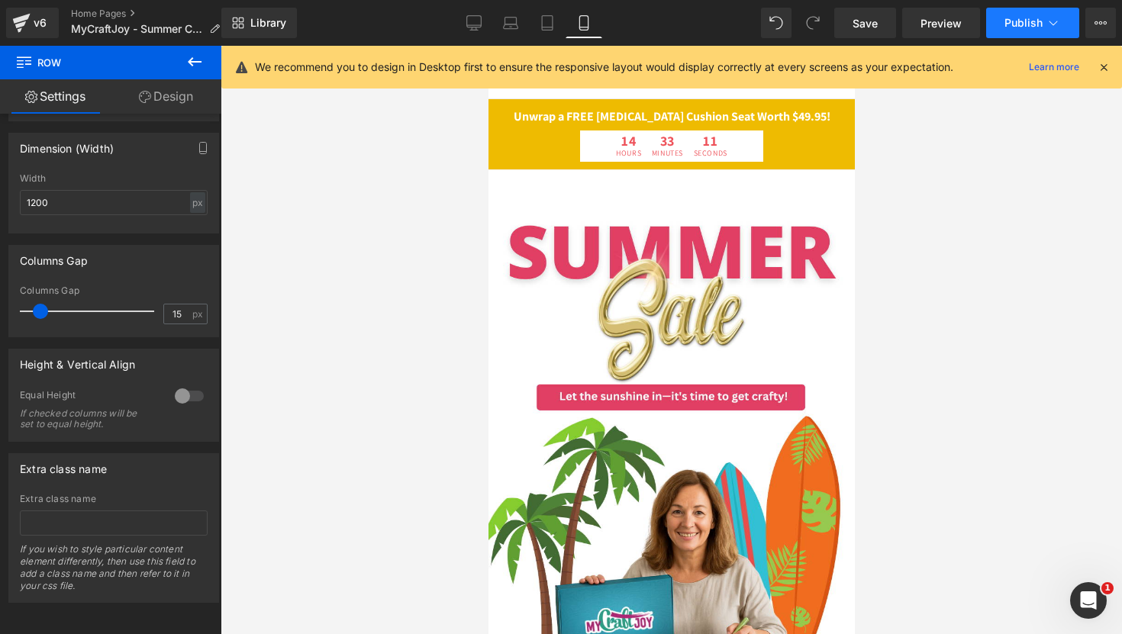
click at [1022, 17] on span "Publish" at bounding box center [1023, 23] width 38 height 12
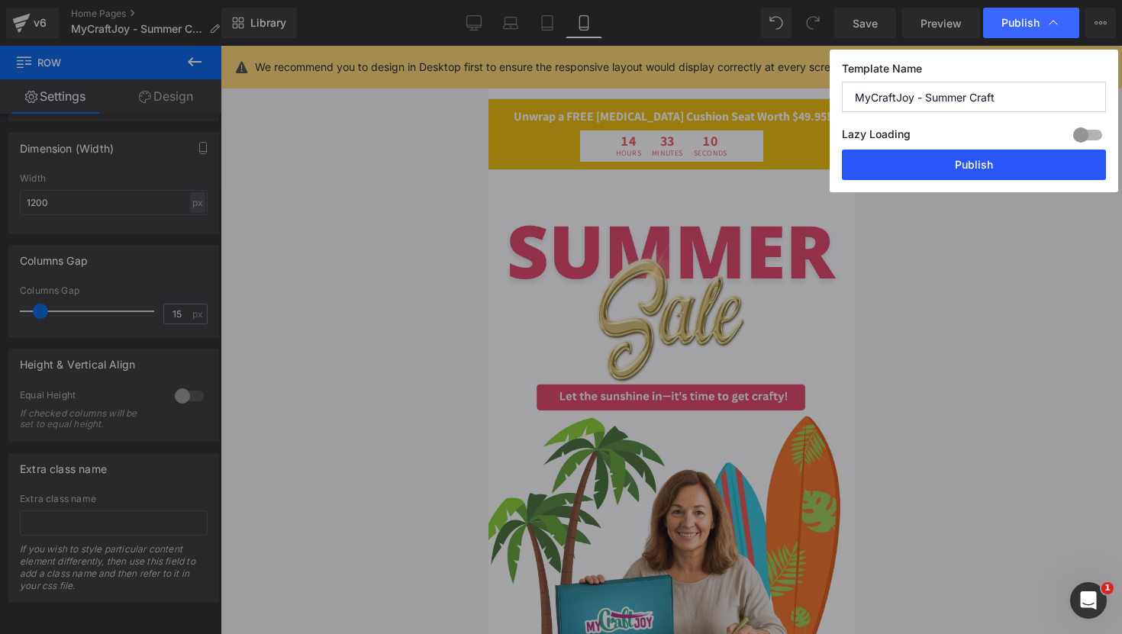
click at [943, 162] on button "Publish" at bounding box center [974, 165] width 264 height 31
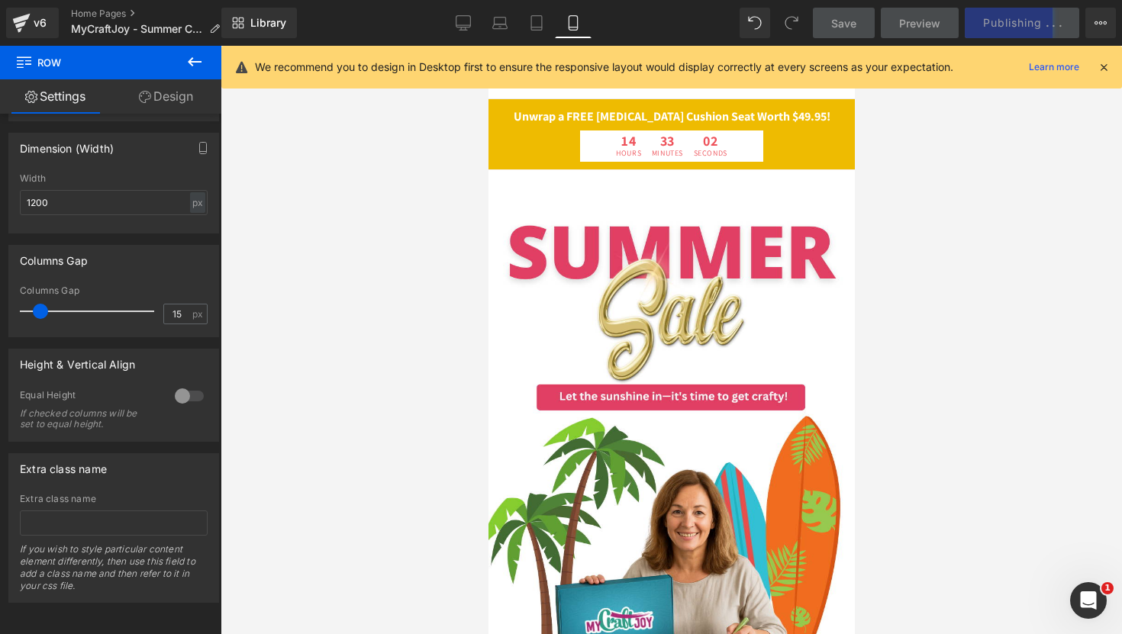
scroll to position [1601, 0]
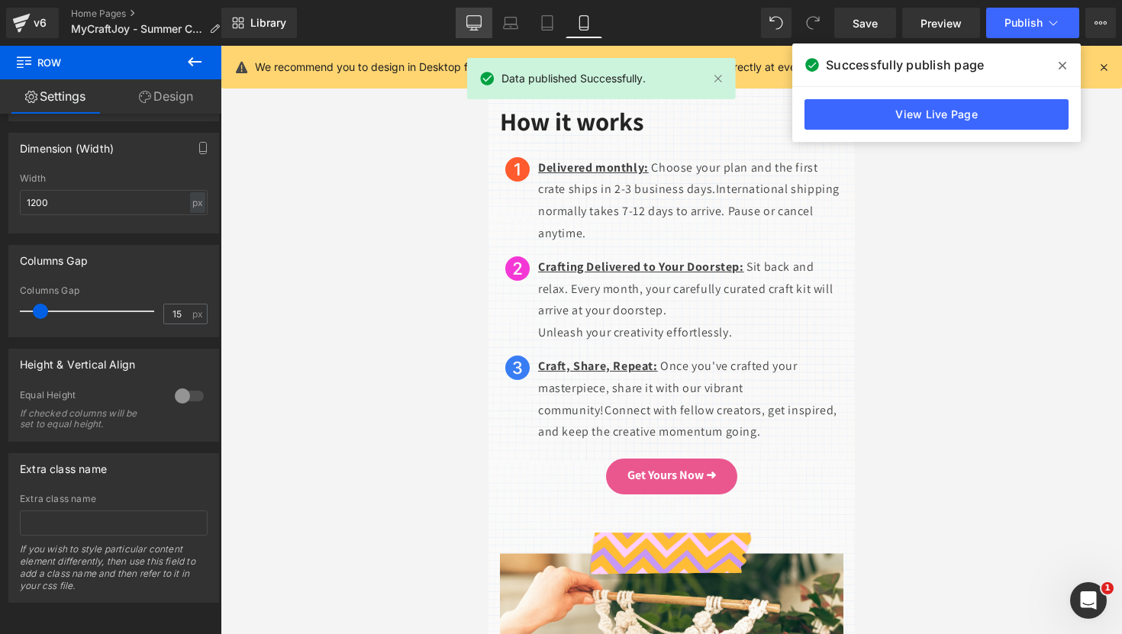
click at [484, 11] on link "Desktop" at bounding box center [473, 23] width 37 height 31
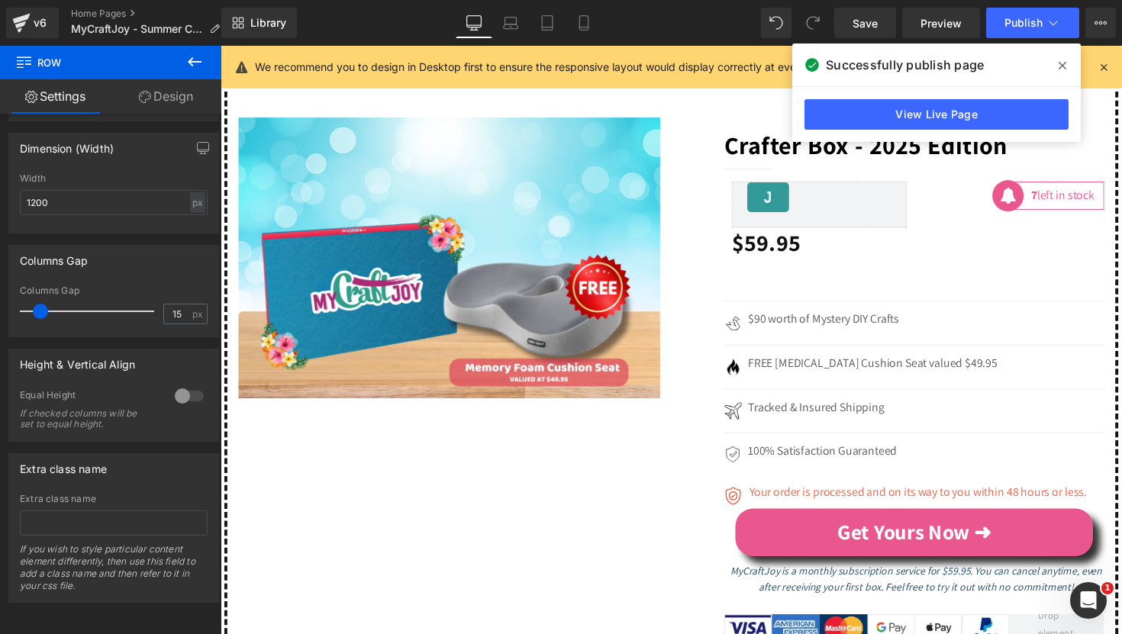
scroll to position [3591, 0]
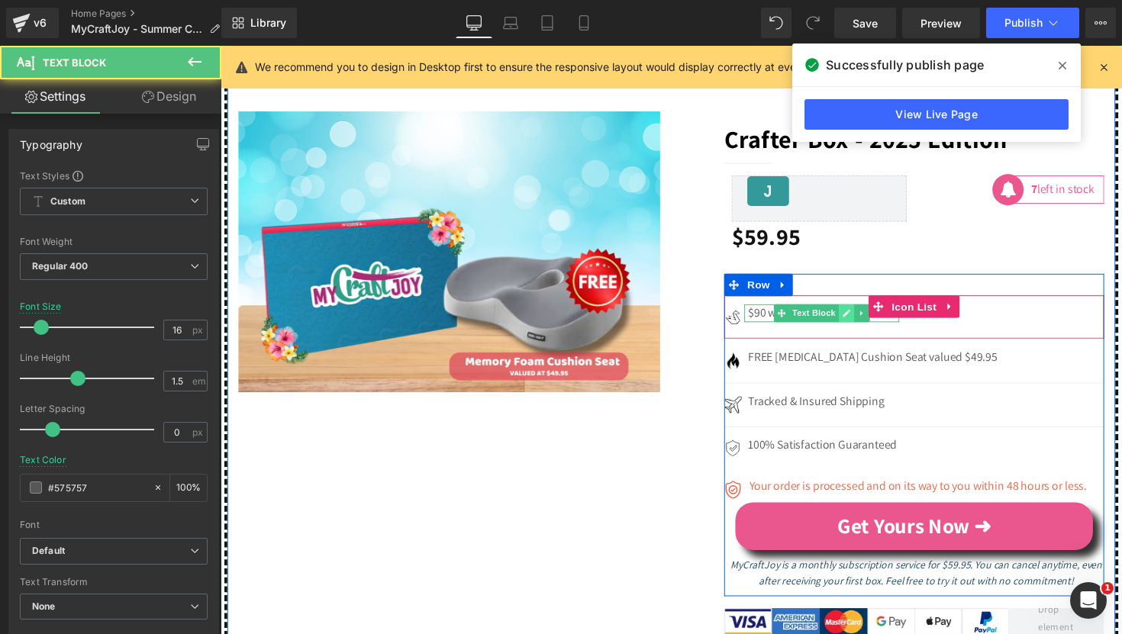
click at [856, 329] on div "$90 worth of Mystery DIY Crafts Text Block" at bounding box center [836, 320] width 159 height 18
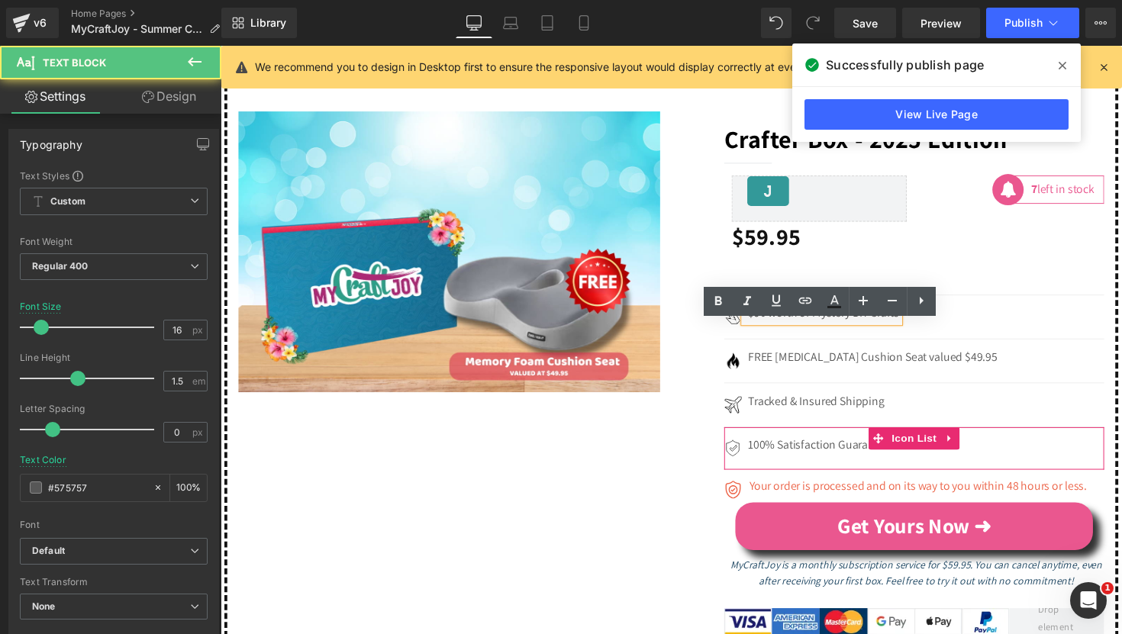
click at [855, 471] on div "Image 100% Satisfaction Guaranteed Text Block" at bounding box center [930, 459] width 389 height 26
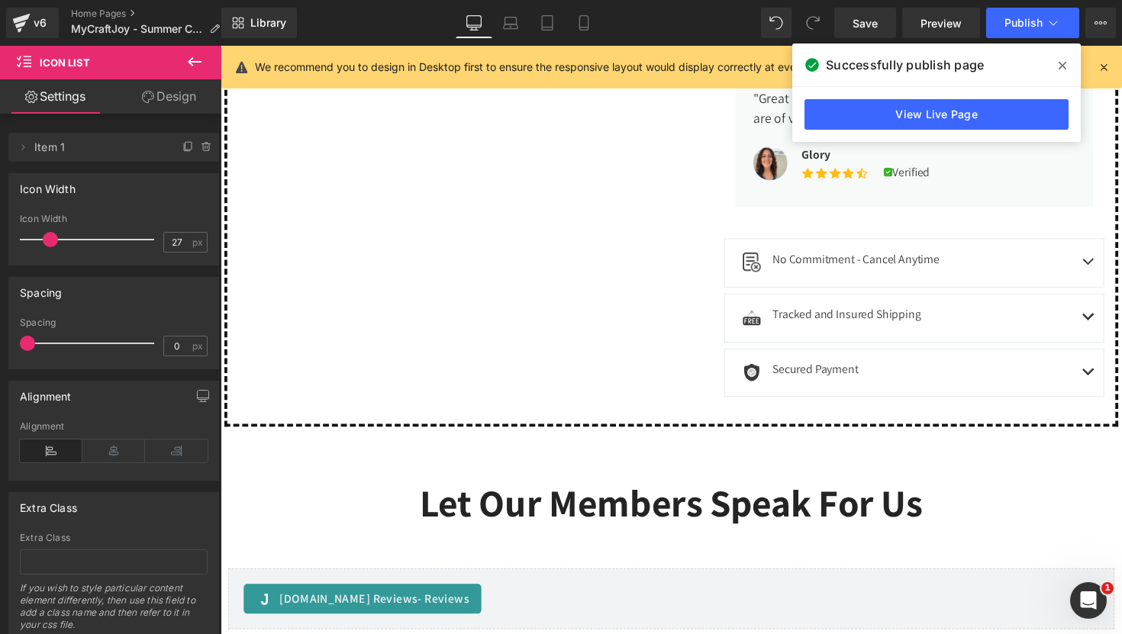
scroll to position [4182, 0]
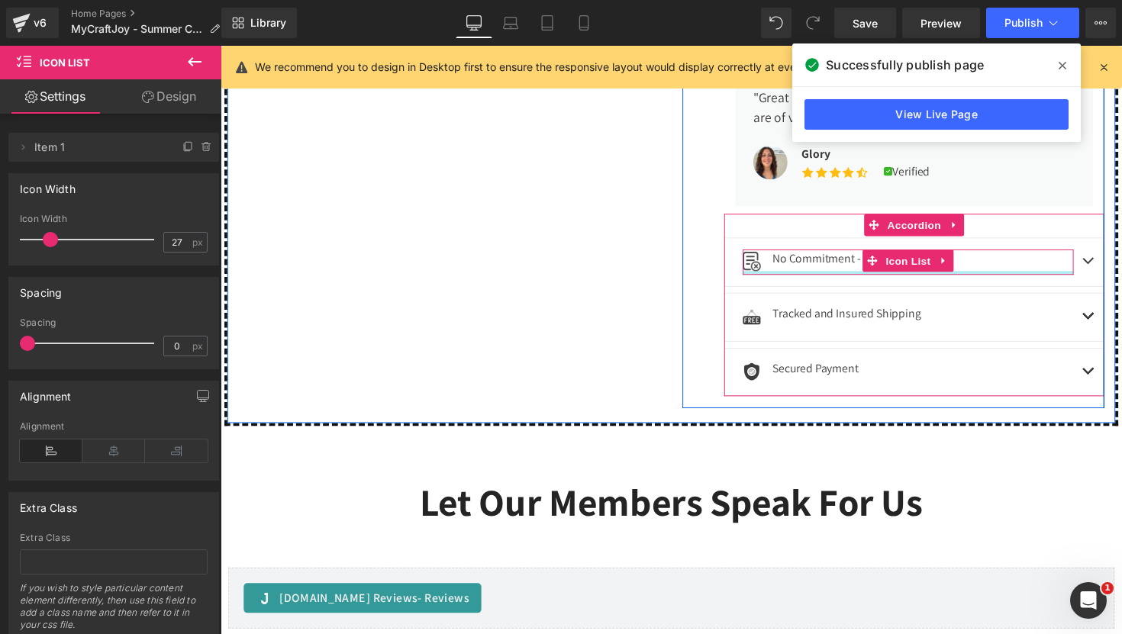
click at [1016, 281] on div "Image No Commitment - Cancel Anytime Text Block Icon List" at bounding box center [924, 268] width 339 height 26
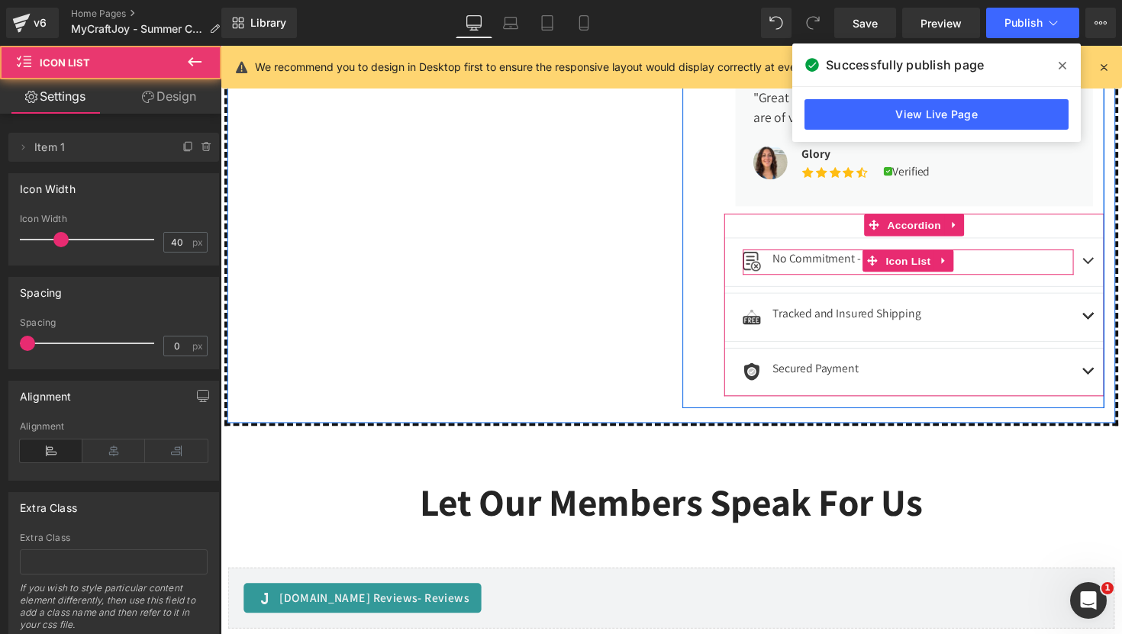
click at [1088, 278] on div "Image No Commitment - Cancel Anytime Text Block" at bounding box center [924, 268] width 339 height 26
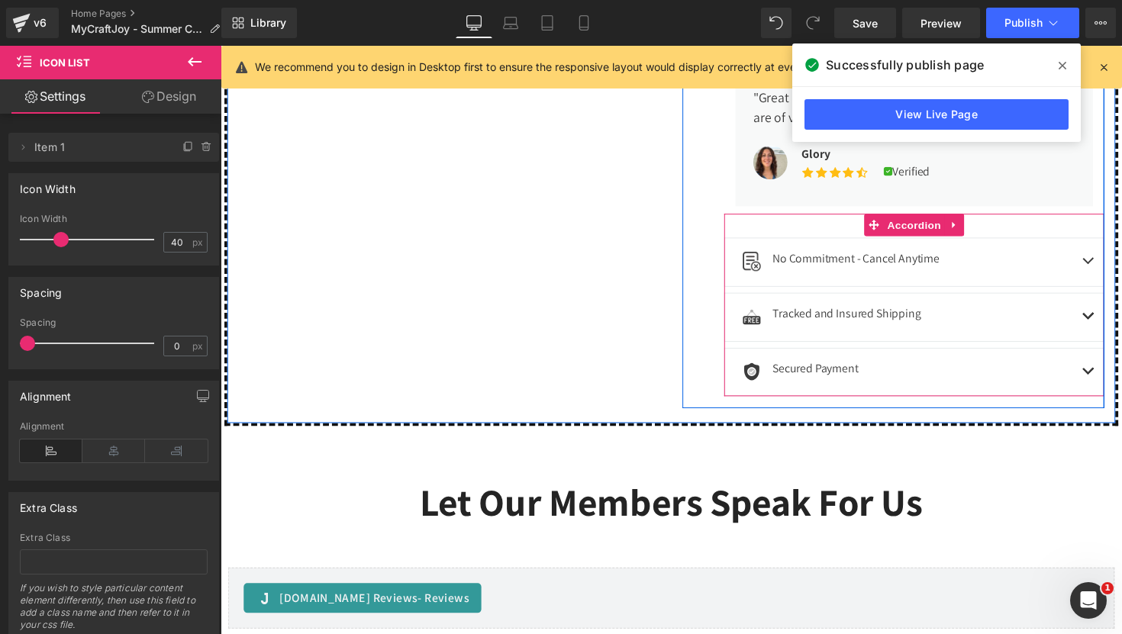
click at [1111, 281] on button "button" at bounding box center [1109, 267] width 31 height 49
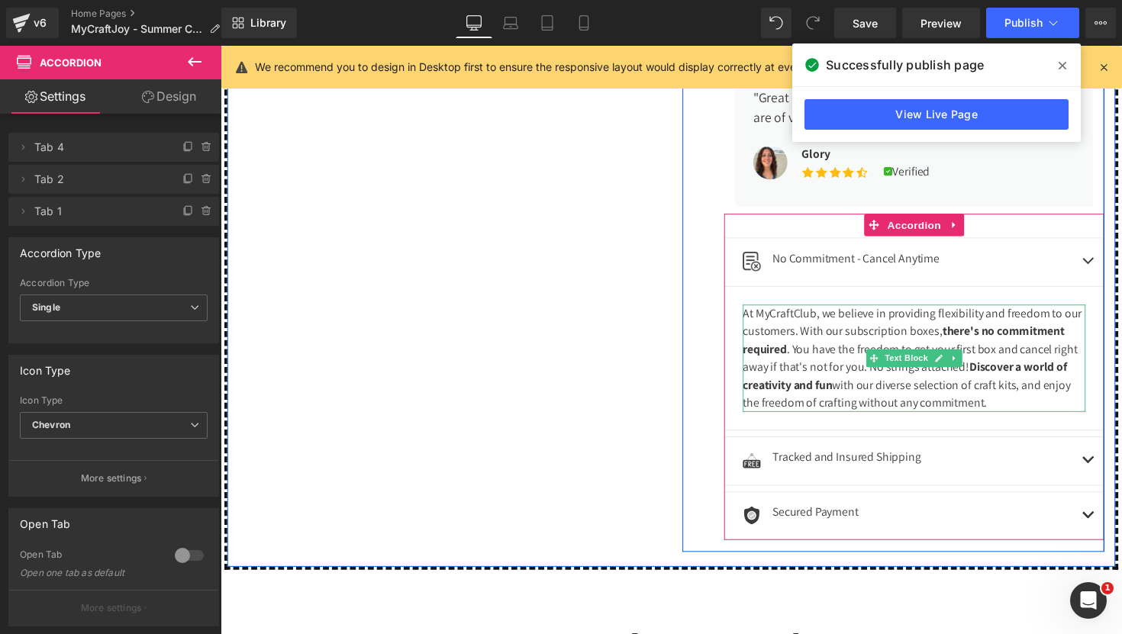
click at [793, 334] on div "At MyCraftClub, we believe in providing flexibility and freedom to our customer…" at bounding box center [930, 366] width 351 height 110
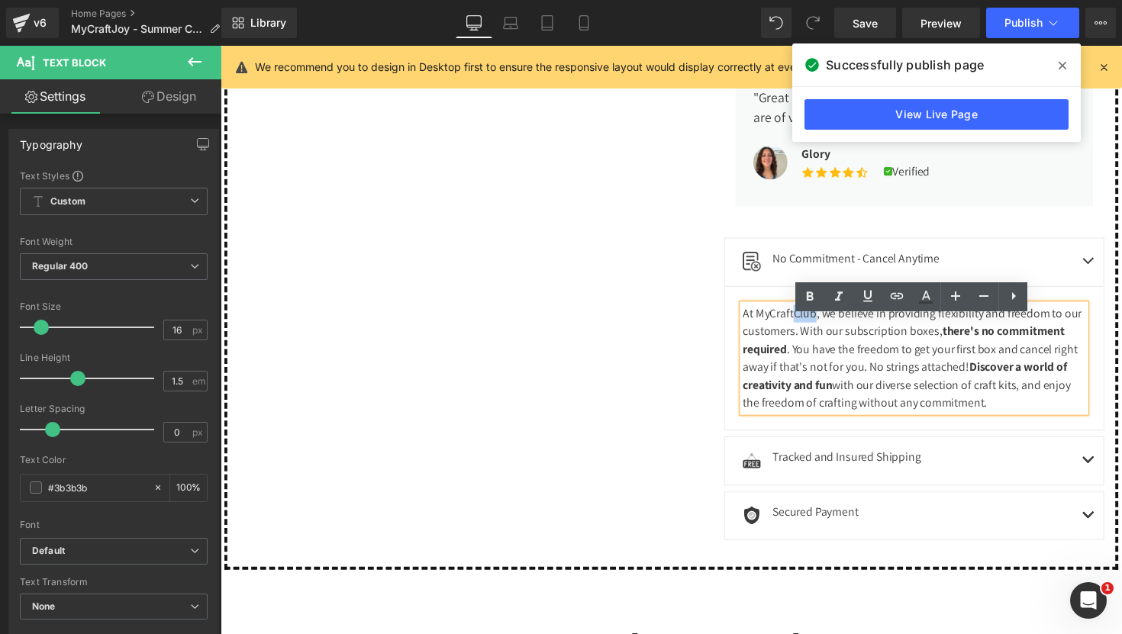
drag, startPoint x: 830, startPoint y: 333, endPoint x: 806, endPoint y: 334, distance: 23.7
click at [806, 334] on div "At MyCraftClub, we believe in providing flexibility and freedom to our customer…" at bounding box center [930, 366] width 351 height 110
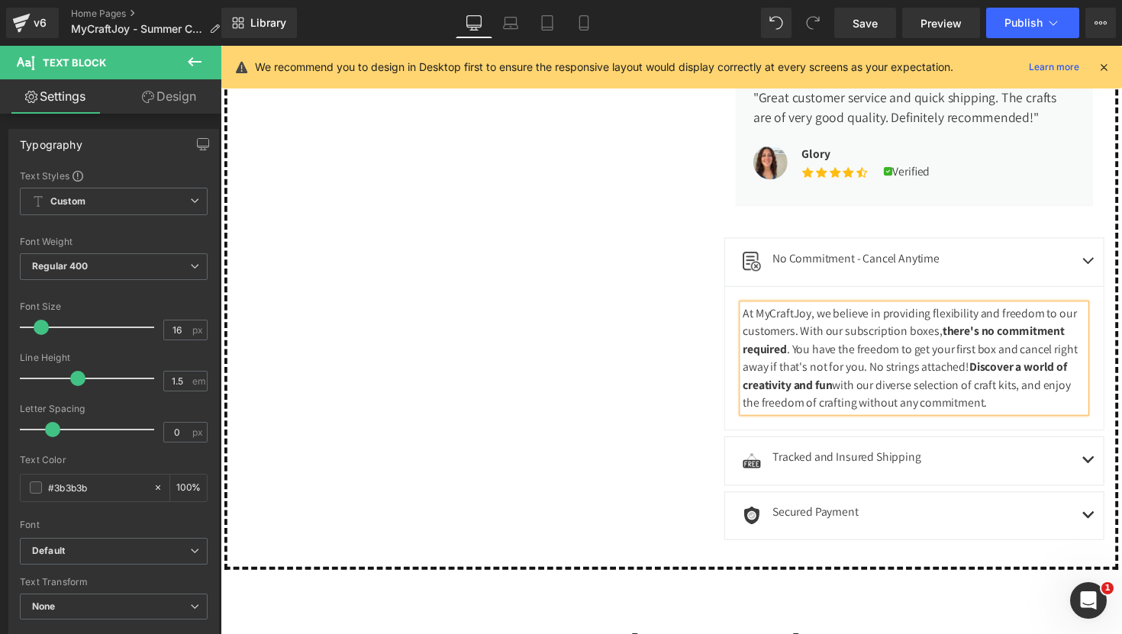
click at [1096, 473] on button "button" at bounding box center [1109, 471] width 31 height 49
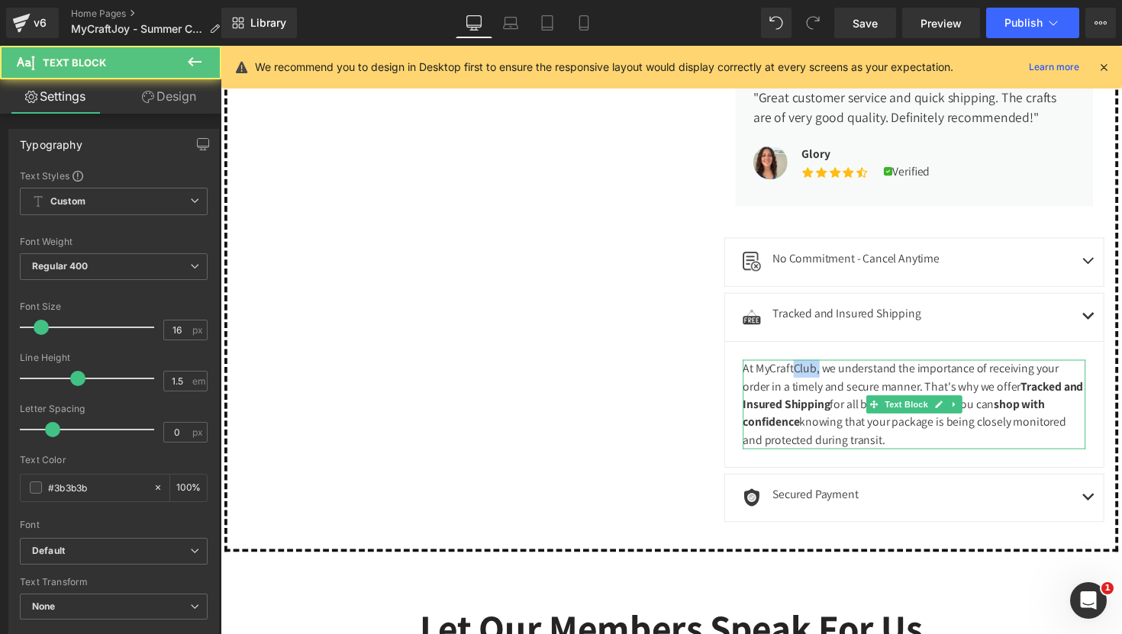
drag, startPoint x: 832, startPoint y: 389, endPoint x: 809, endPoint y: 389, distance: 23.7
click at [809, 389] on div "At MyCraftClub, we understand the importance of receiving your order in a timel…" at bounding box center [930, 414] width 351 height 92
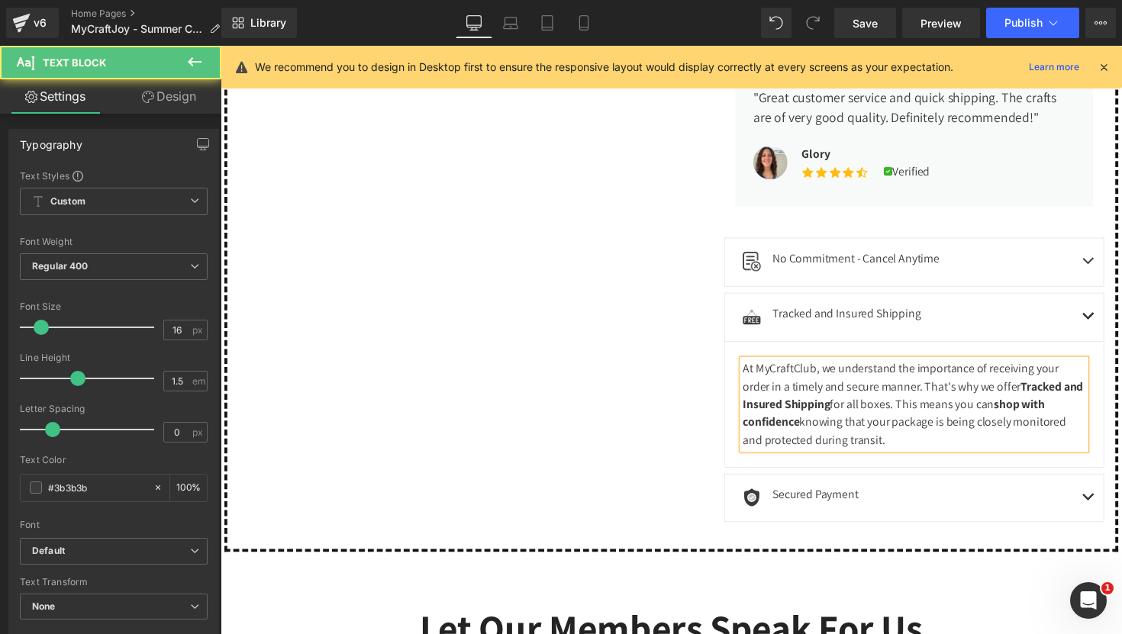
click at [828, 388] on div "At MyCraftClub, we understand the importance of receiving your order in a timel…" at bounding box center [930, 414] width 351 height 92
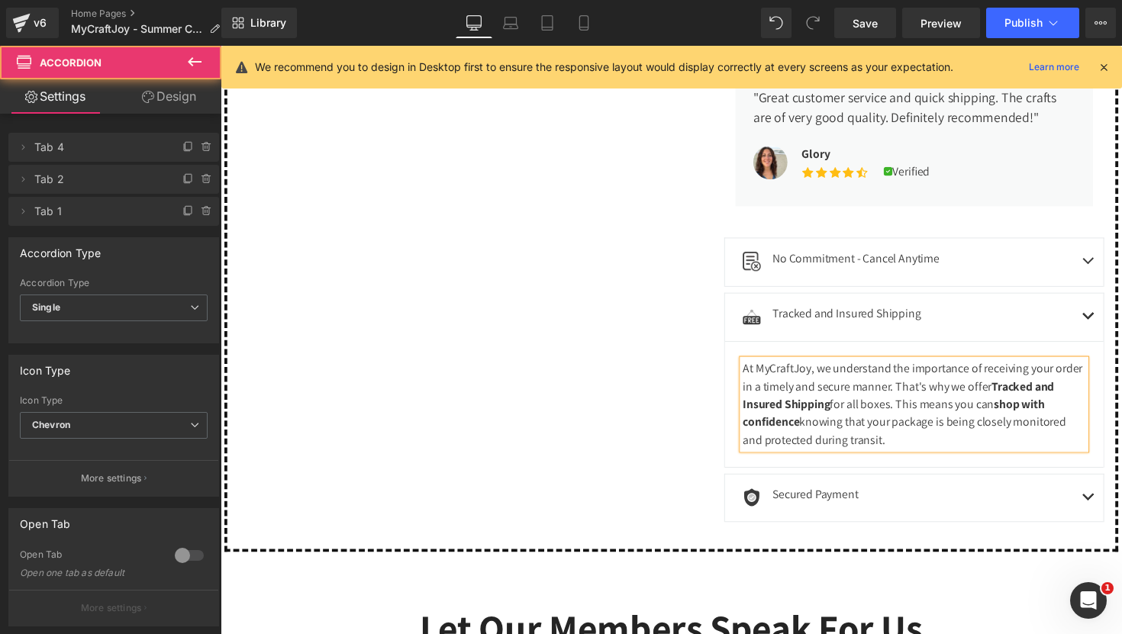
click at [1109, 513] on span "button" at bounding box center [1109, 513] width 0 height 0
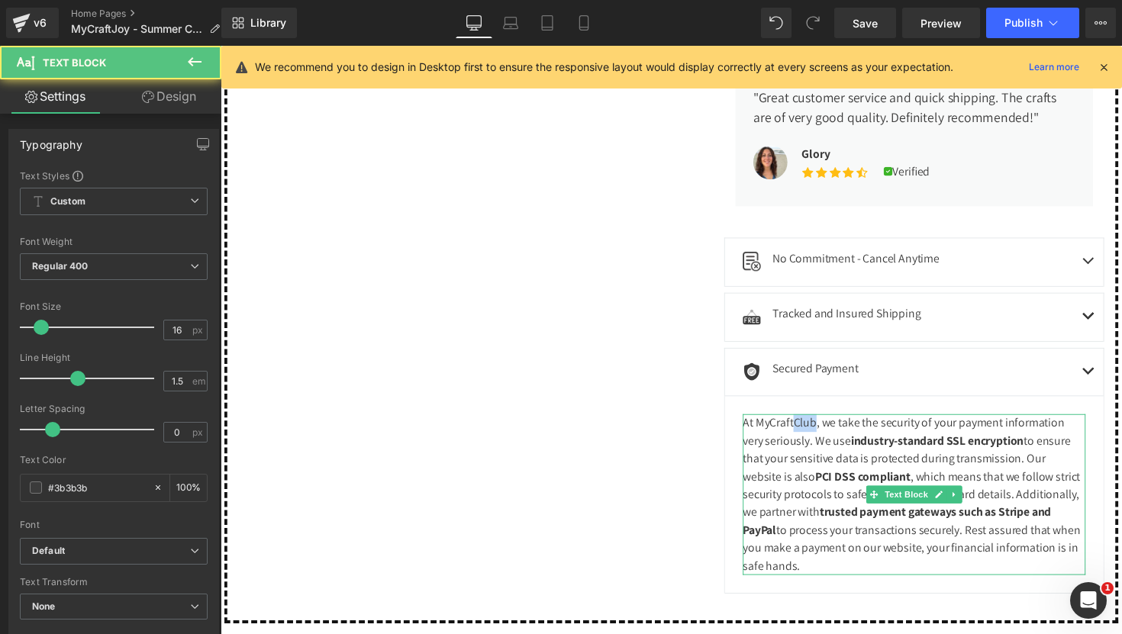
drag, startPoint x: 829, startPoint y: 445, endPoint x: 807, endPoint y: 447, distance: 21.5
click at [807, 447] on div "At MyCraftClub, we take the security of your payment information very seriously…" at bounding box center [930, 505] width 351 height 165
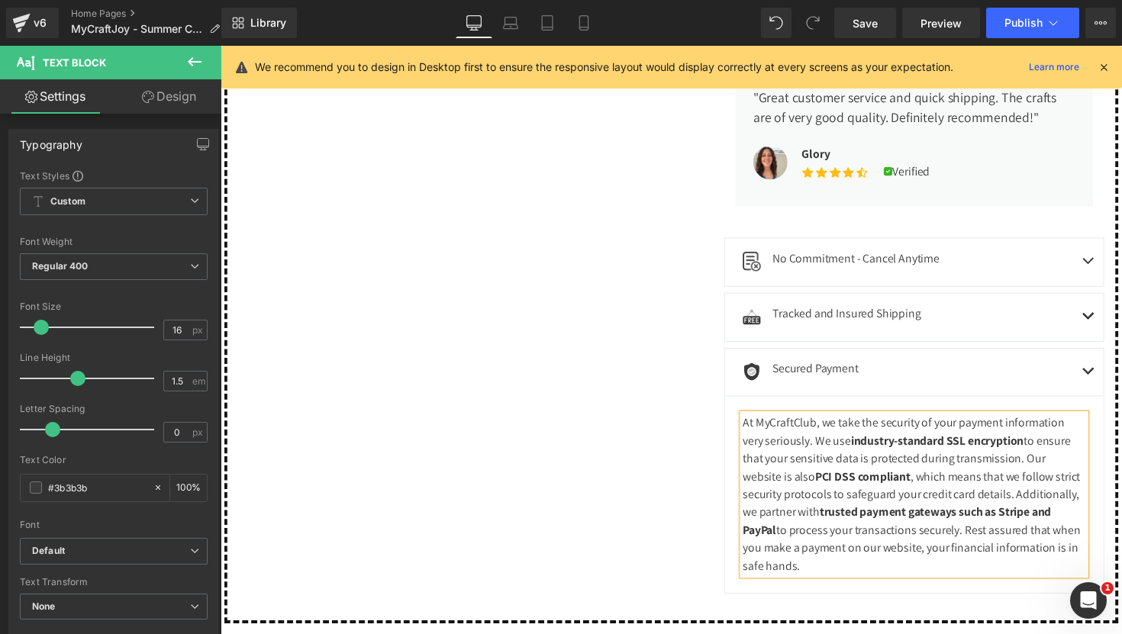
click at [828, 444] on div "At MyCraftClub, we take the security of your payment information very seriously…" at bounding box center [930, 505] width 351 height 165
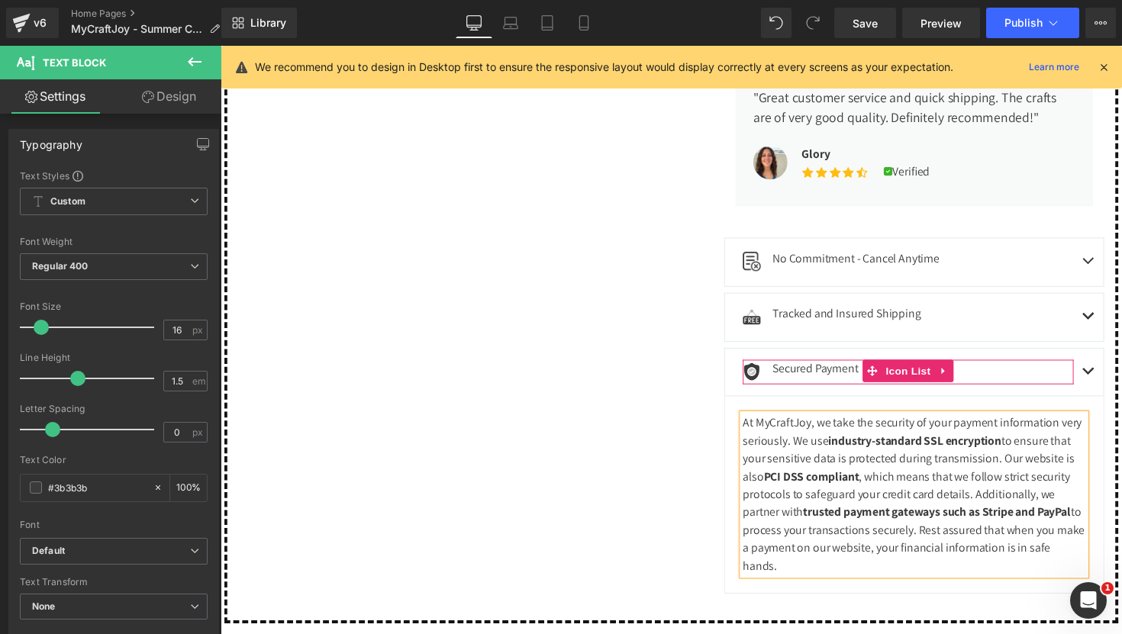
click at [1063, 389] on div "Image Secured Payment Text Block" at bounding box center [924, 381] width 339 height 26
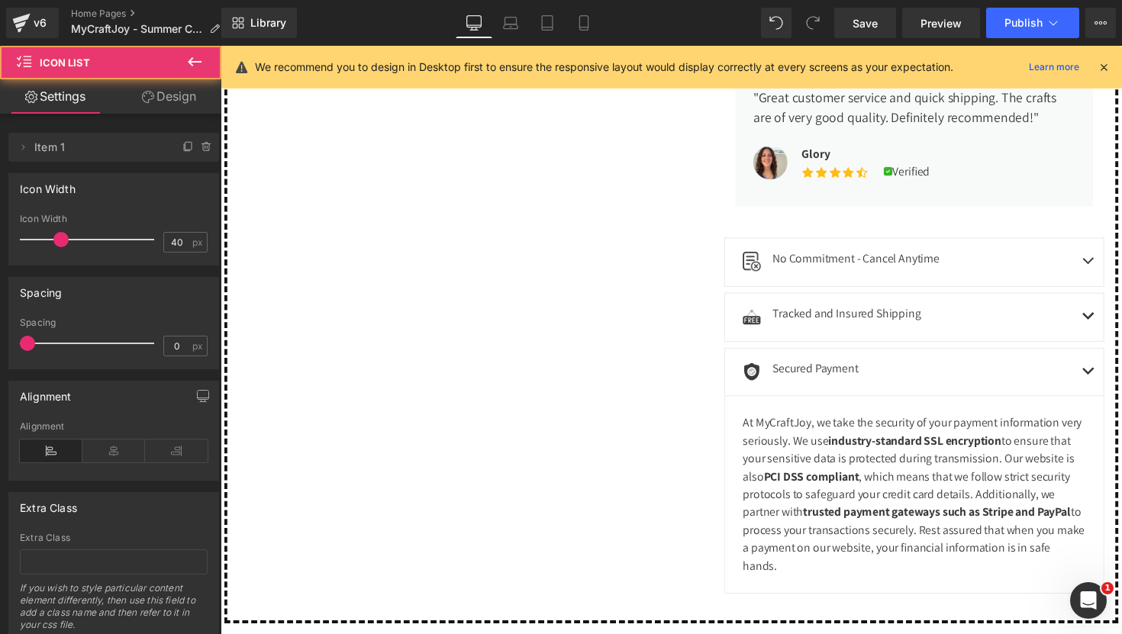
click at [1112, 391] on button "button" at bounding box center [1109, 380] width 31 height 49
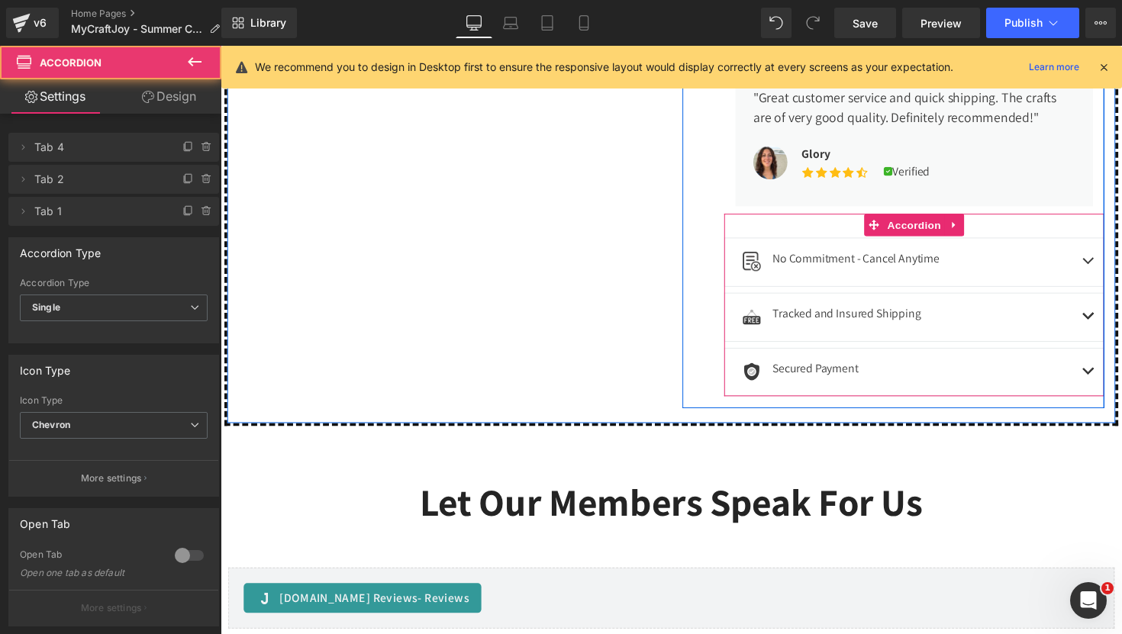
click at [1112, 391] on button "button" at bounding box center [1109, 380] width 31 height 49
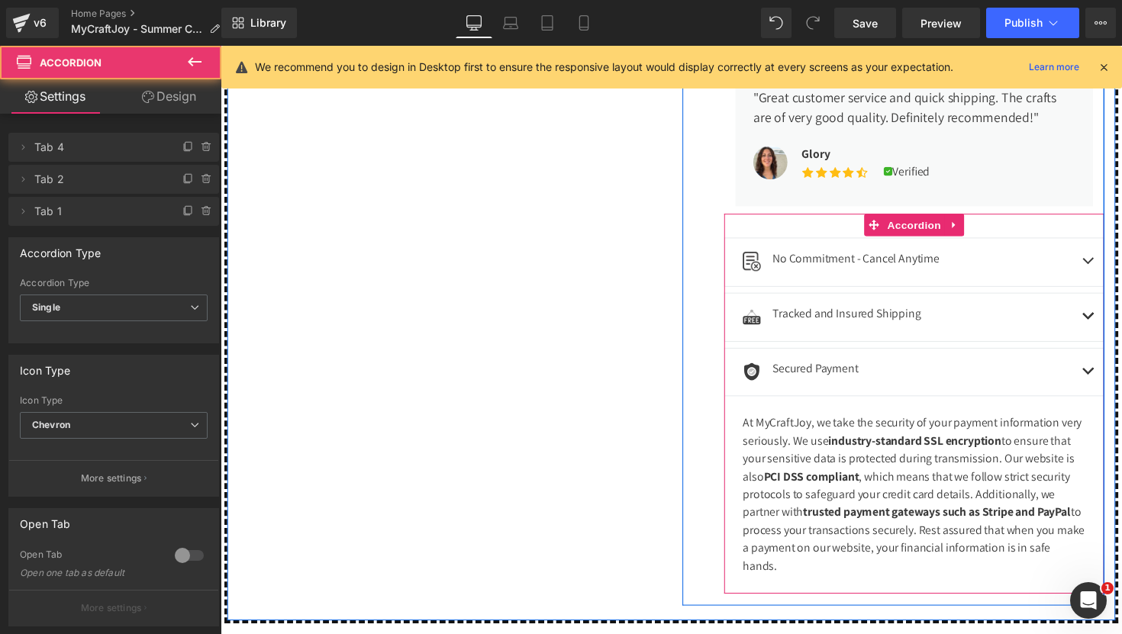
click at [1109, 333] on button "button" at bounding box center [1109, 324] width 31 height 49
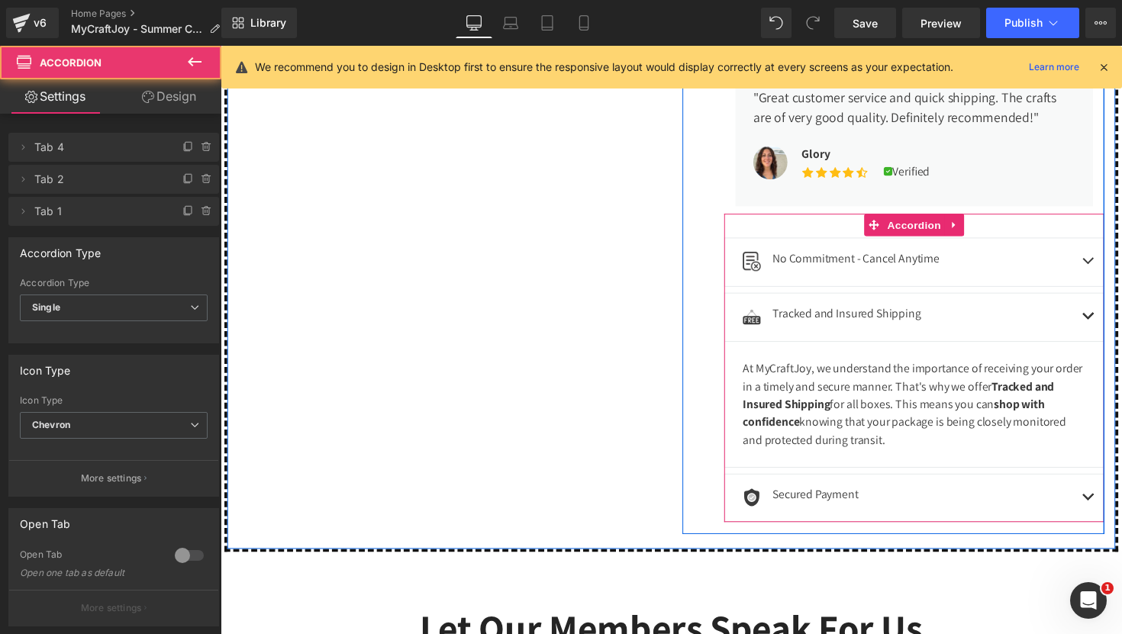
click at [1103, 280] on button "button" at bounding box center [1109, 267] width 31 height 49
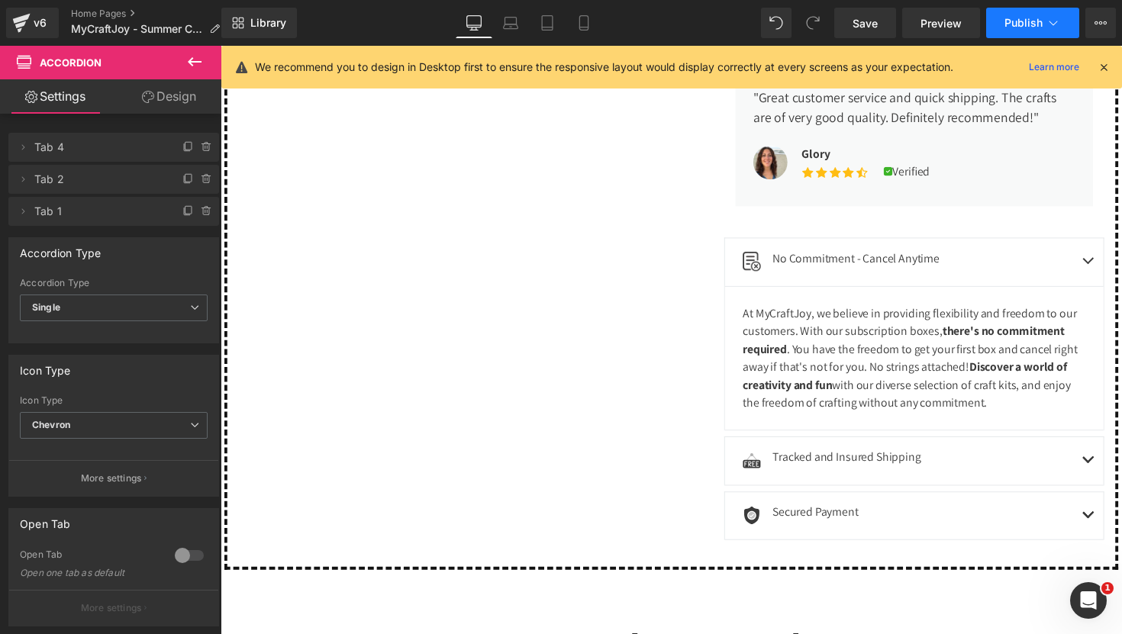
click at [1038, 14] on button "Publish" at bounding box center [1032, 23] width 93 height 31
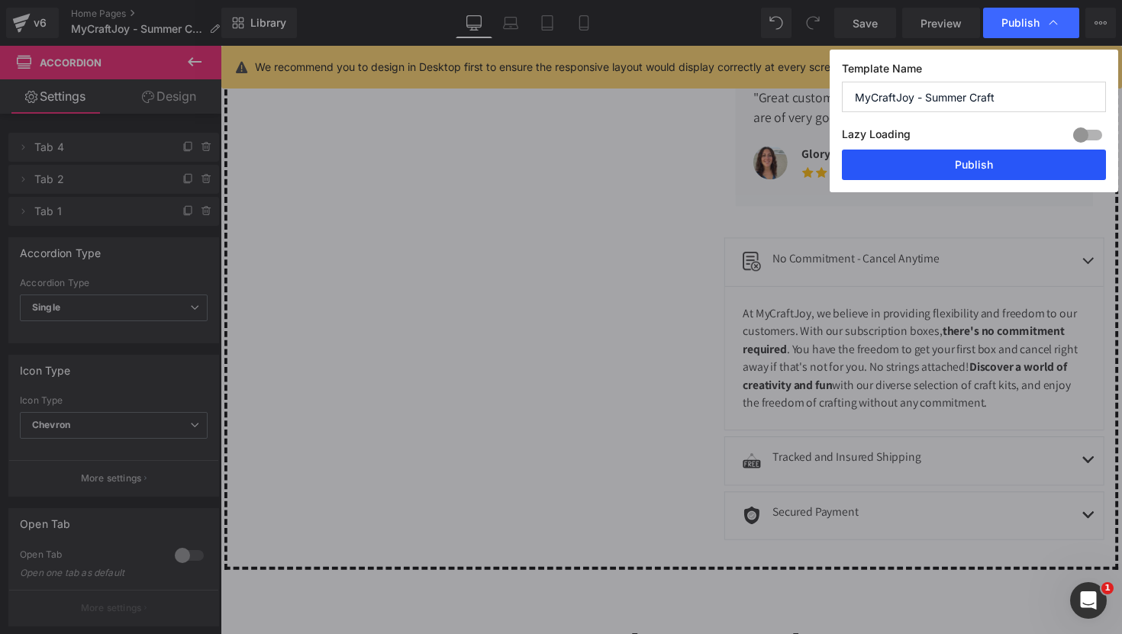
click at [929, 167] on button "Publish" at bounding box center [974, 165] width 264 height 31
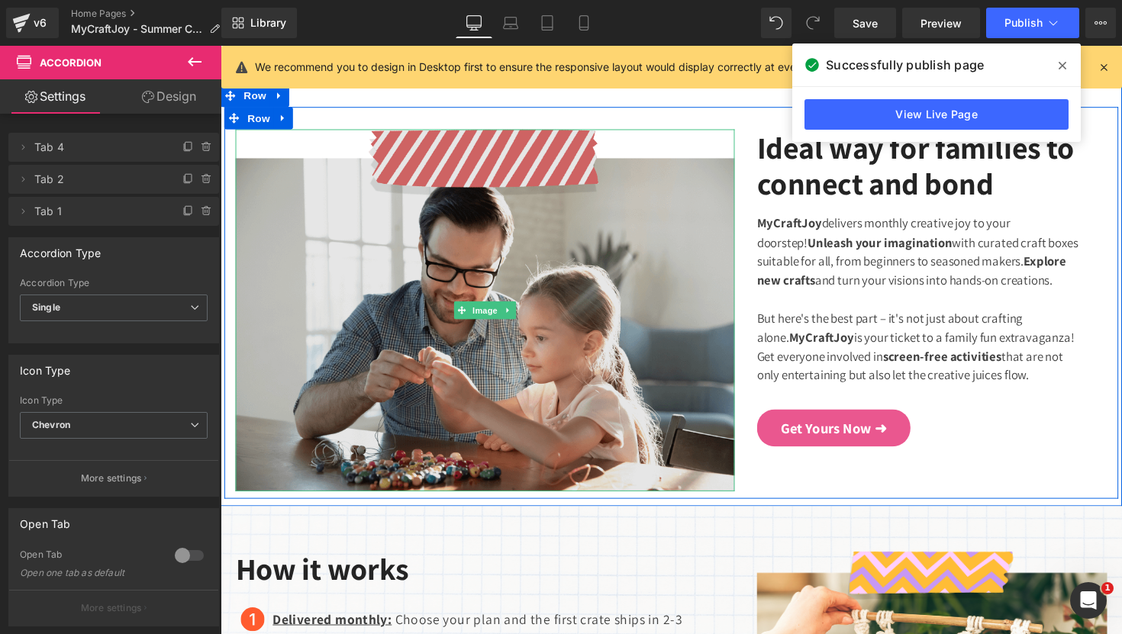
scroll to position [0, 0]
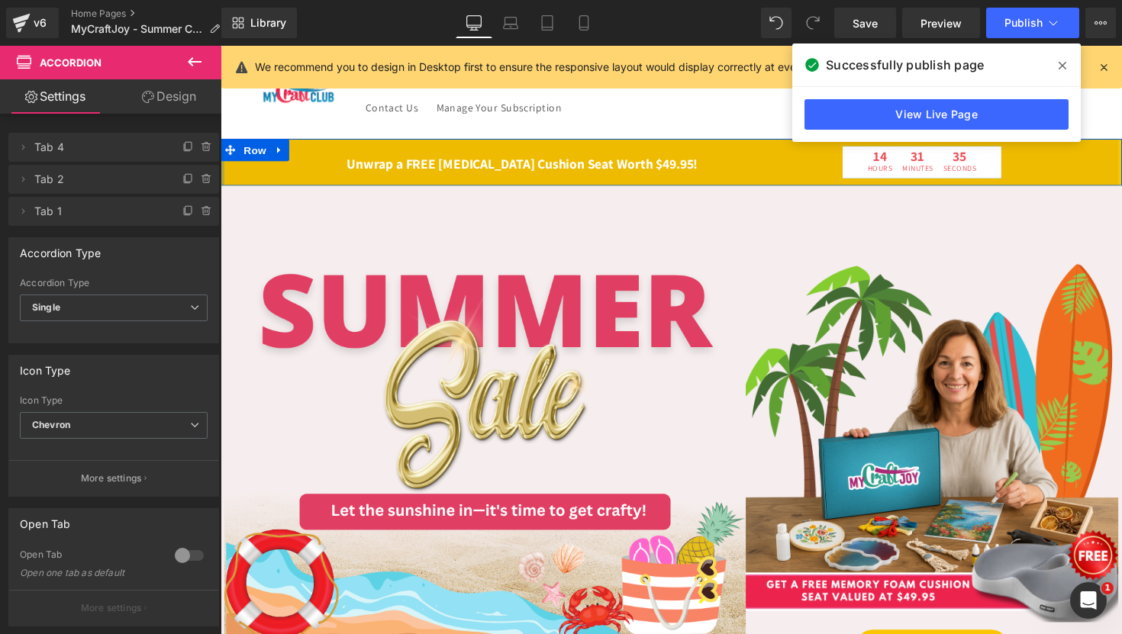
click at [223, 172] on div at bounding box center [222, 165] width 4 height 48
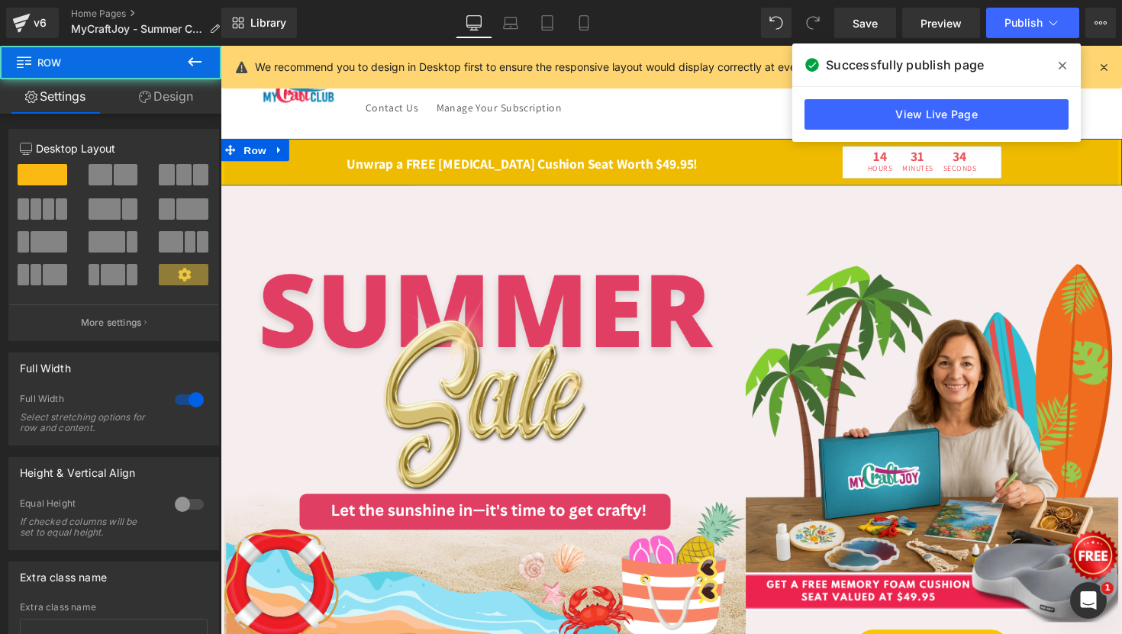
click at [146, 93] on icon at bounding box center [145, 97] width 12 height 12
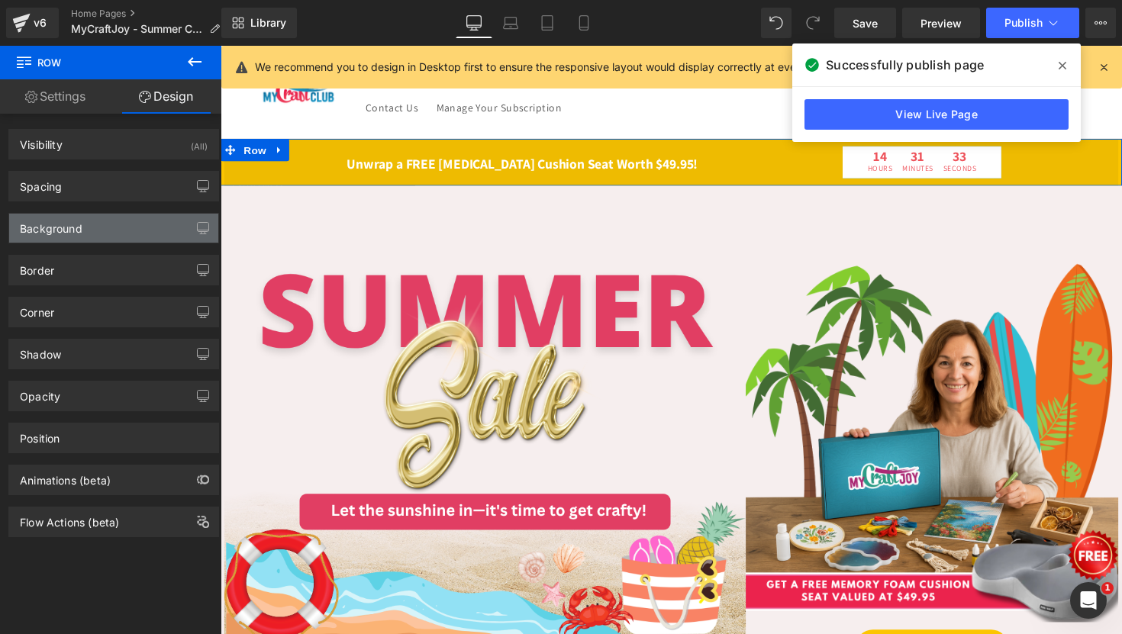
click at [81, 238] on div "Background" at bounding box center [113, 228] width 209 height 29
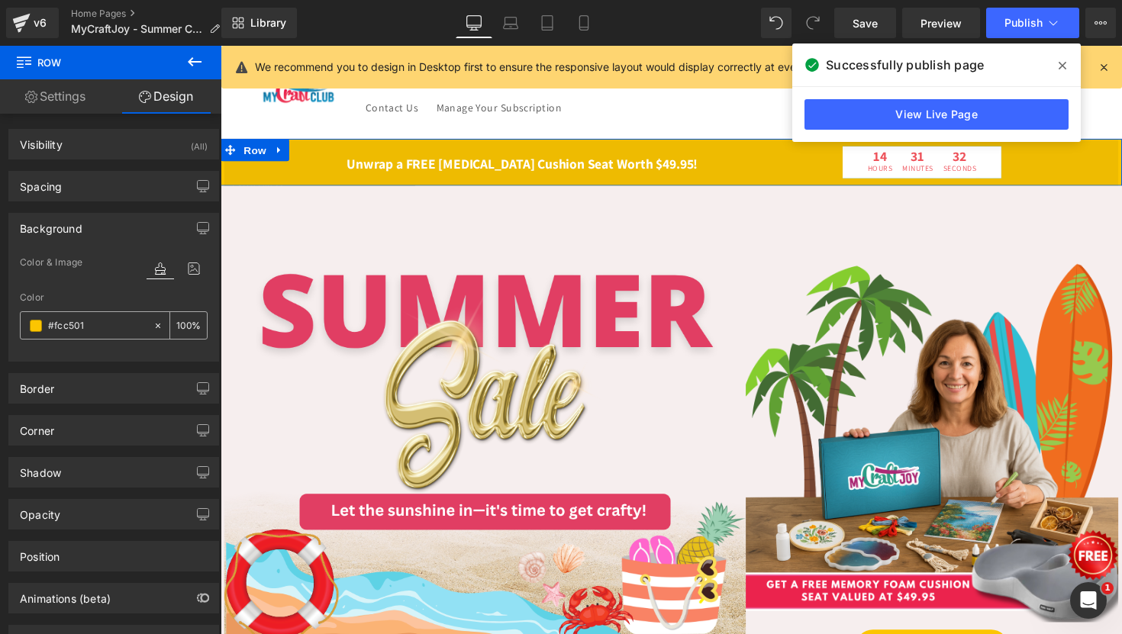
click at [76, 321] on input "#fcc501" at bounding box center [97, 325] width 98 height 17
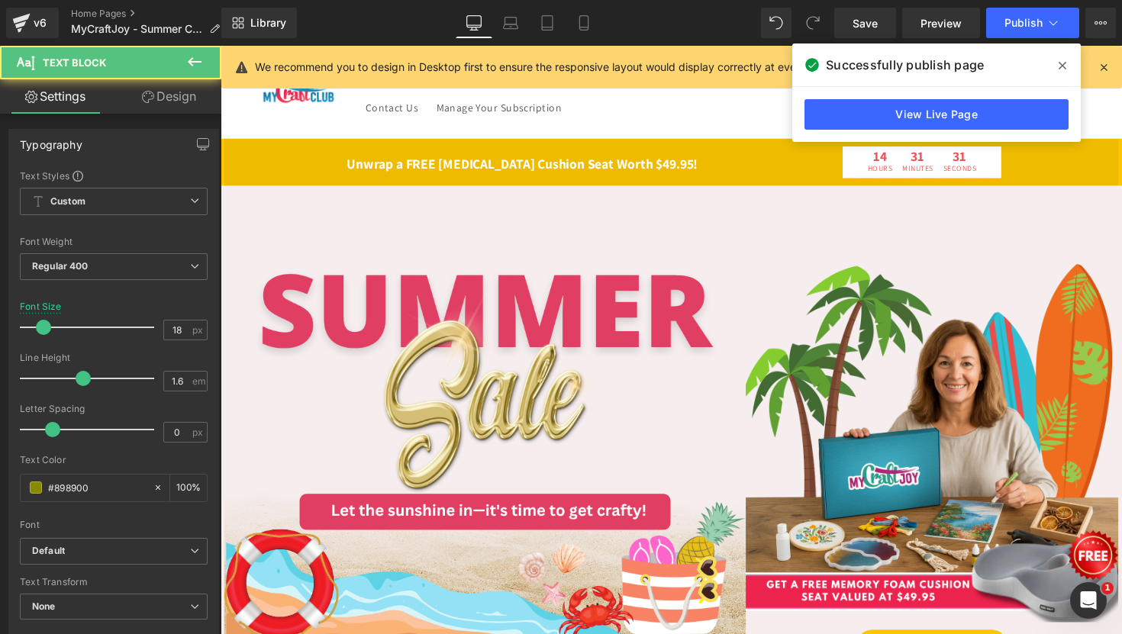
click at [309, 176] on div "Unwrap a FREE [MEDICAL_DATA] Cushion Seat Worth $49.95! Text Block" at bounding box center [529, 167] width 587 height 22
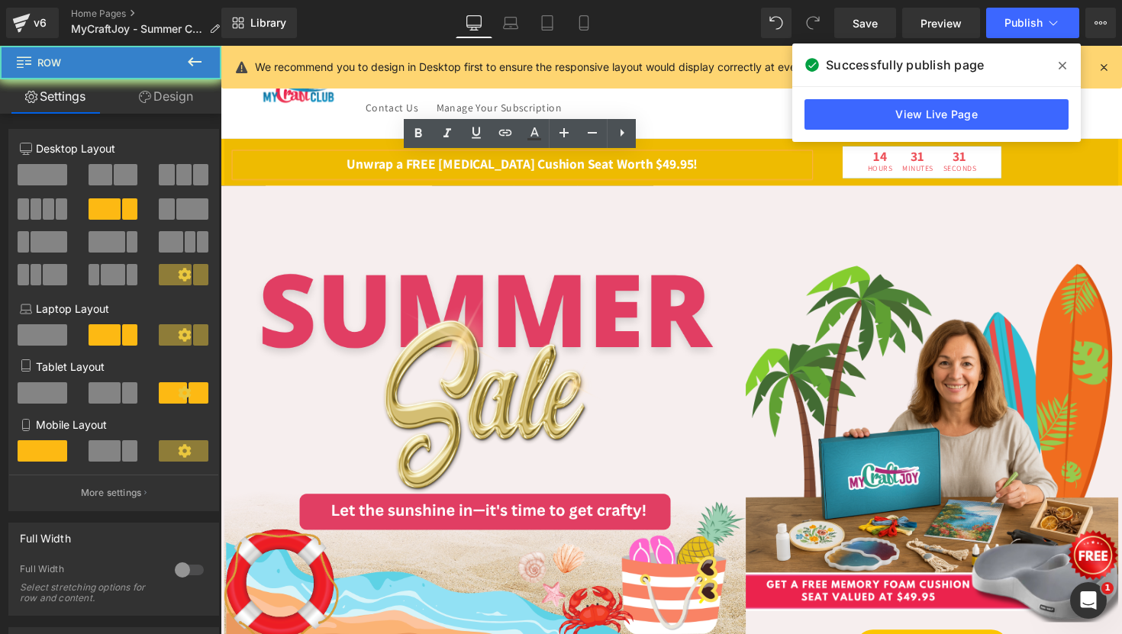
click at [299, 185] on div "Unwrap a FREE [MEDICAL_DATA] Cushion Seat Worth $49.95! Text Block 14 Hours 31 …" at bounding box center [682, 165] width 916 height 48
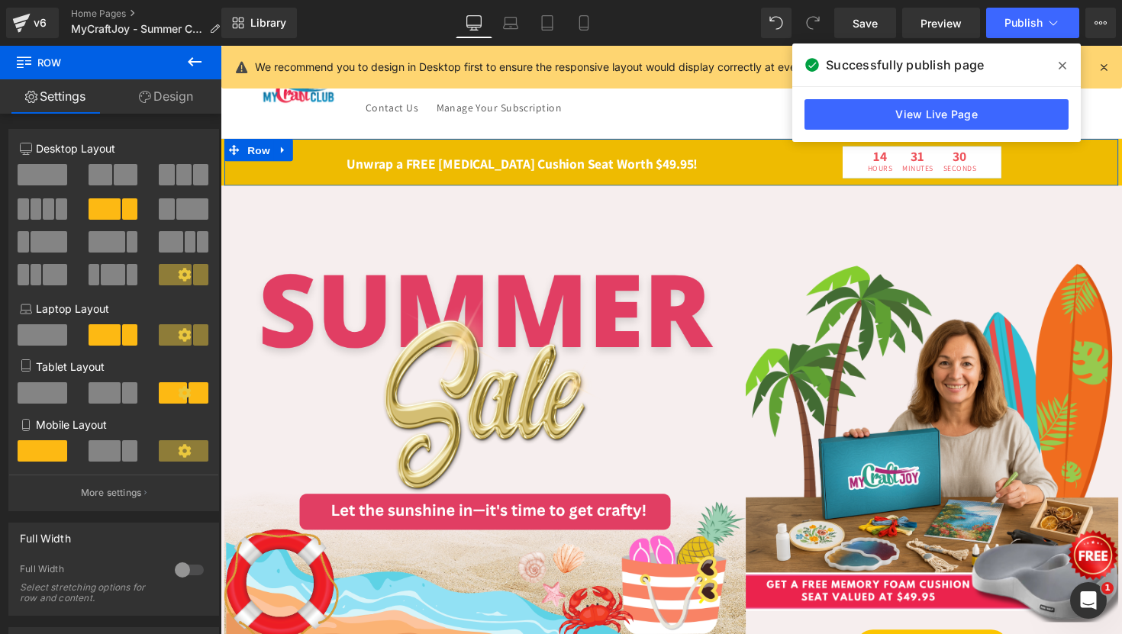
click at [200, 107] on link "Design" at bounding box center [166, 96] width 111 height 34
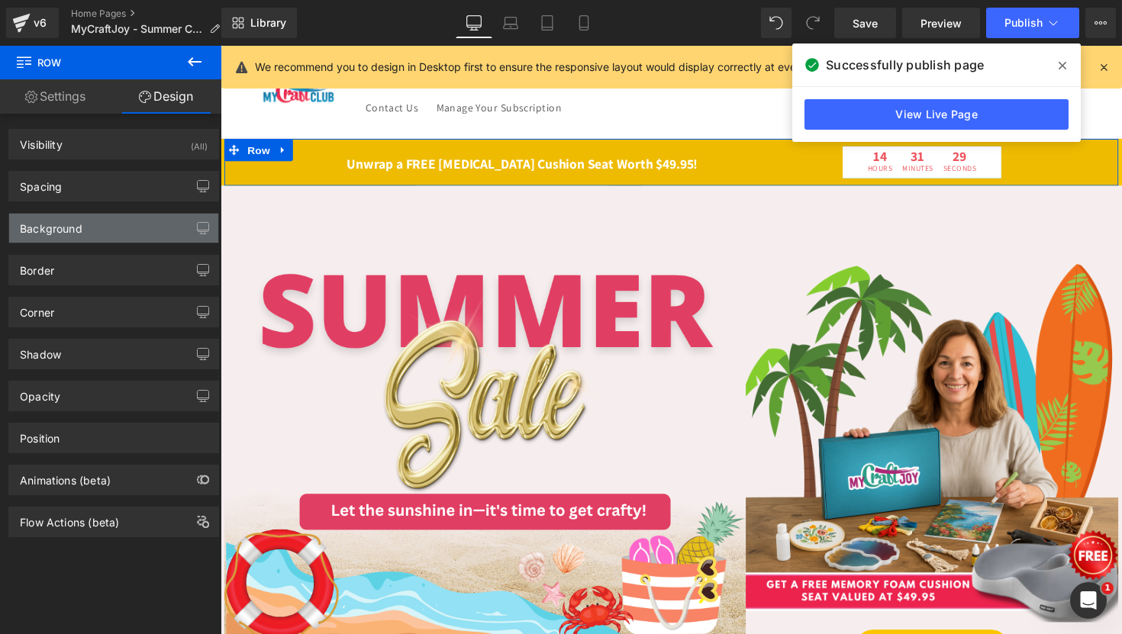
click at [104, 230] on div "Background" at bounding box center [113, 228] width 209 height 29
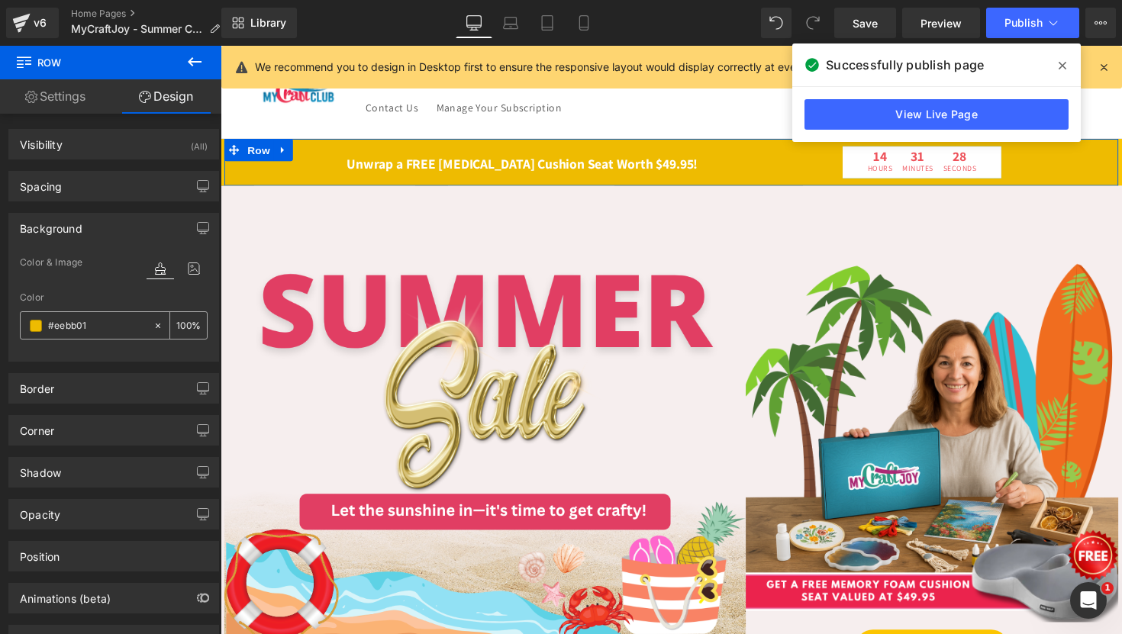
click at [114, 315] on div "#eebb01" at bounding box center [87, 325] width 132 height 27
click at [106, 326] on input "#eebb01" at bounding box center [97, 325] width 98 height 17
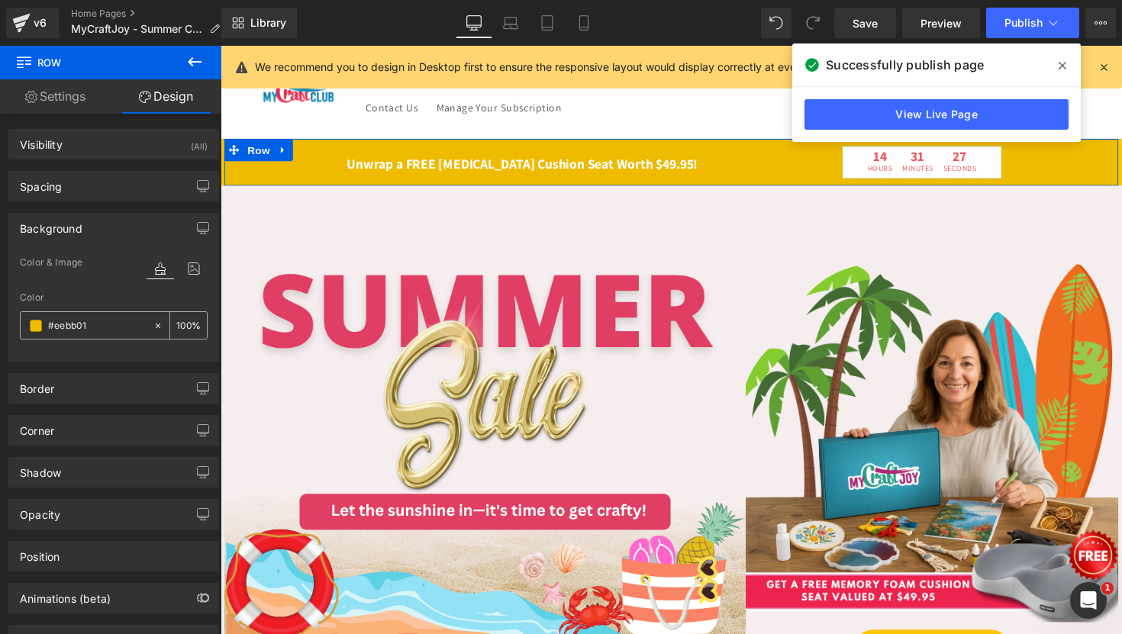
click at [106, 326] on input "#eebb01" at bounding box center [97, 325] width 98 height 17
paste input "fcc5"
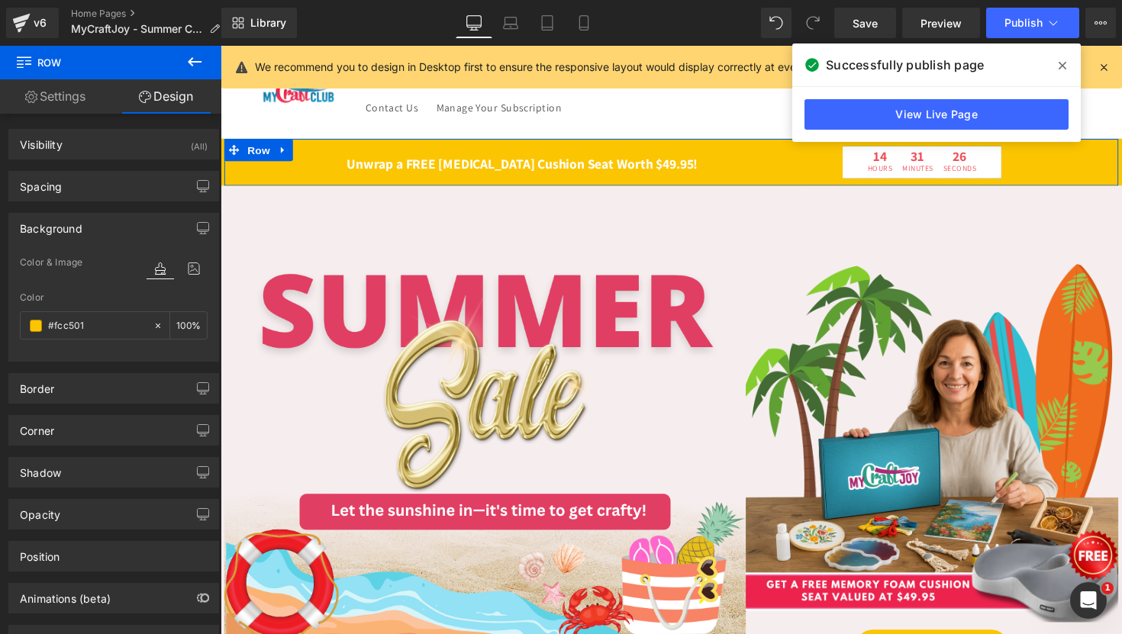
type input "#fcc501"
click at [101, 298] on div "Color" at bounding box center [114, 297] width 188 height 11
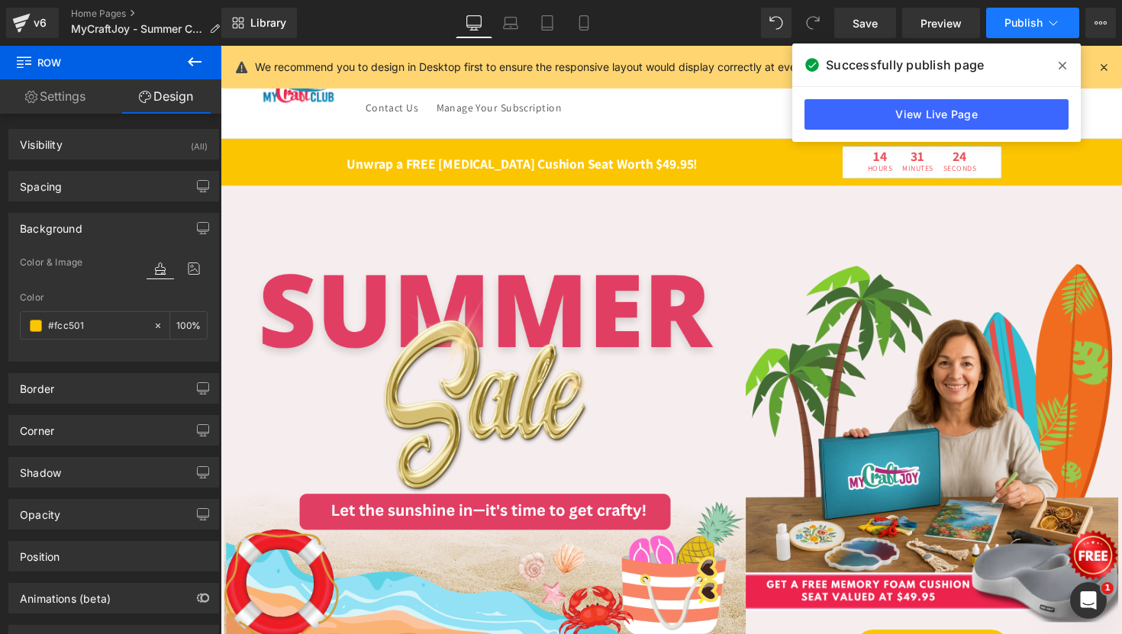
click at [1028, 34] on button "Publish" at bounding box center [1032, 23] width 93 height 31
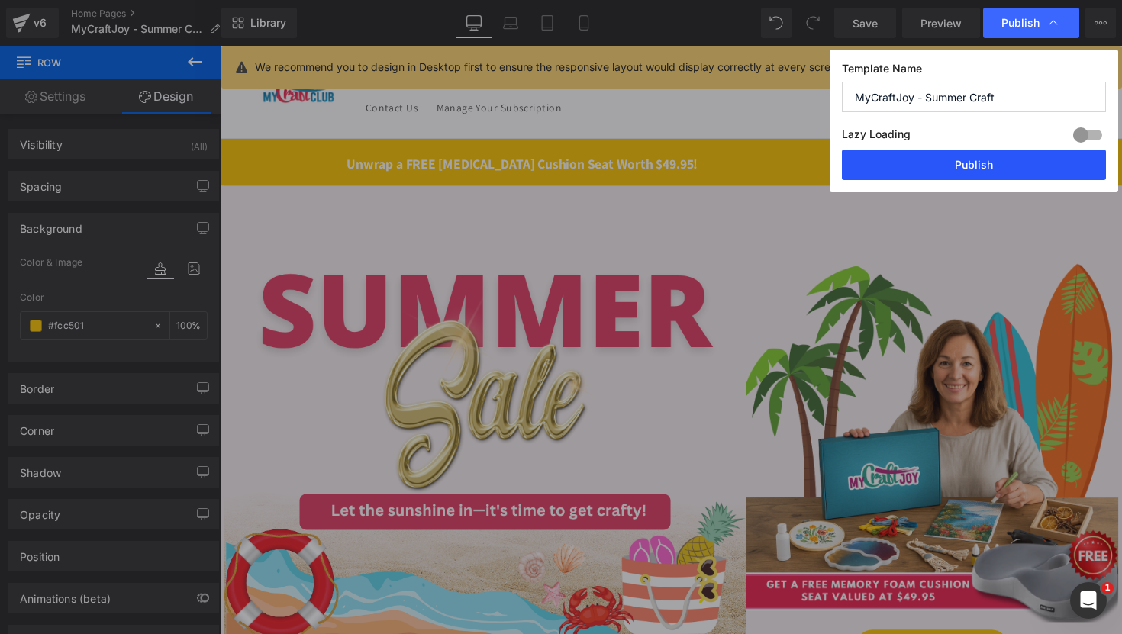
click at [964, 163] on button "Publish" at bounding box center [974, 165] width 264 height 31
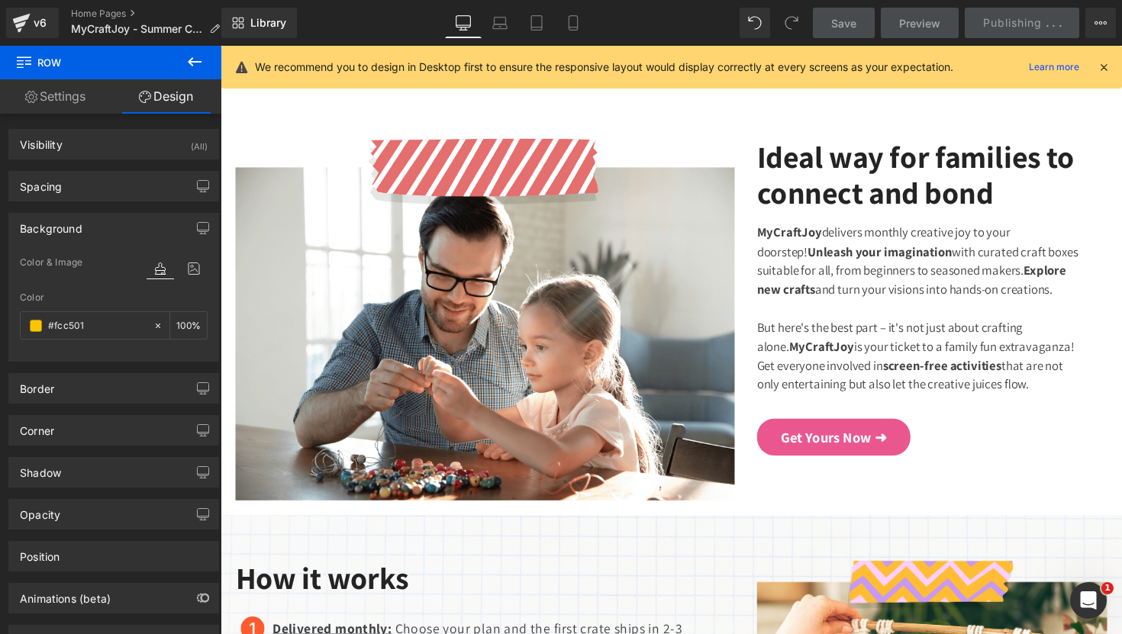
scroll to position [819, 0]
